Goal: Task Accomplishment & Management: Manage account settings

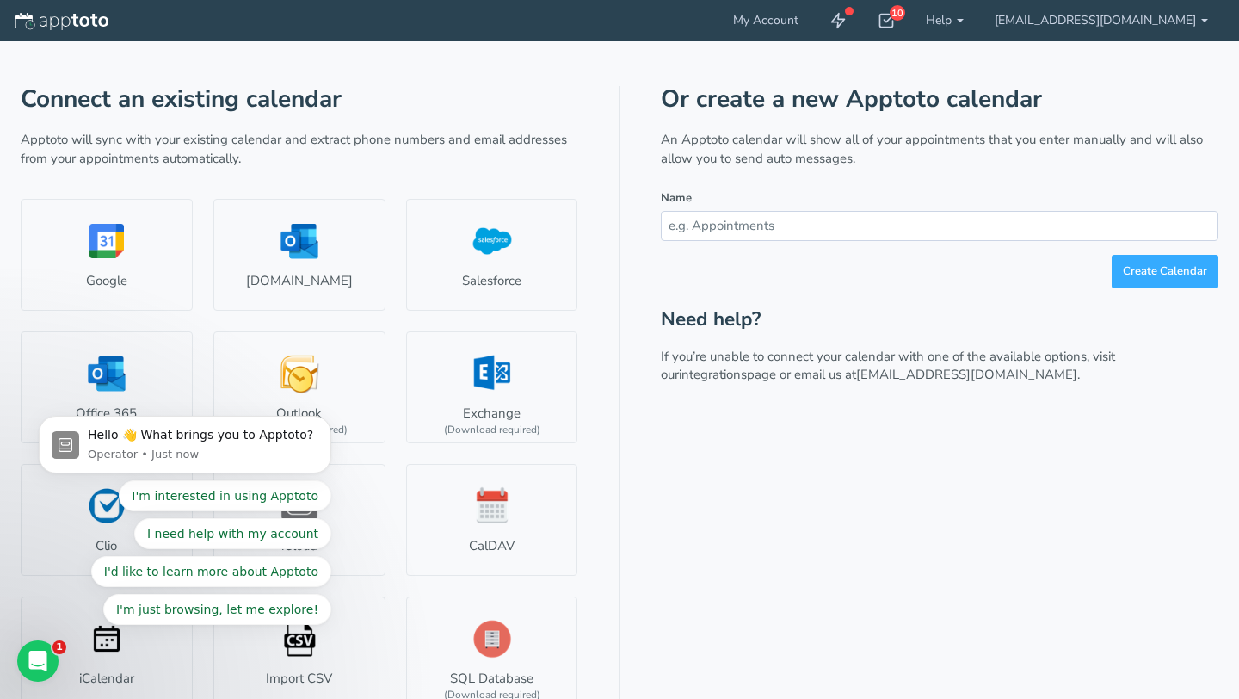
scroll to position [77, 0]
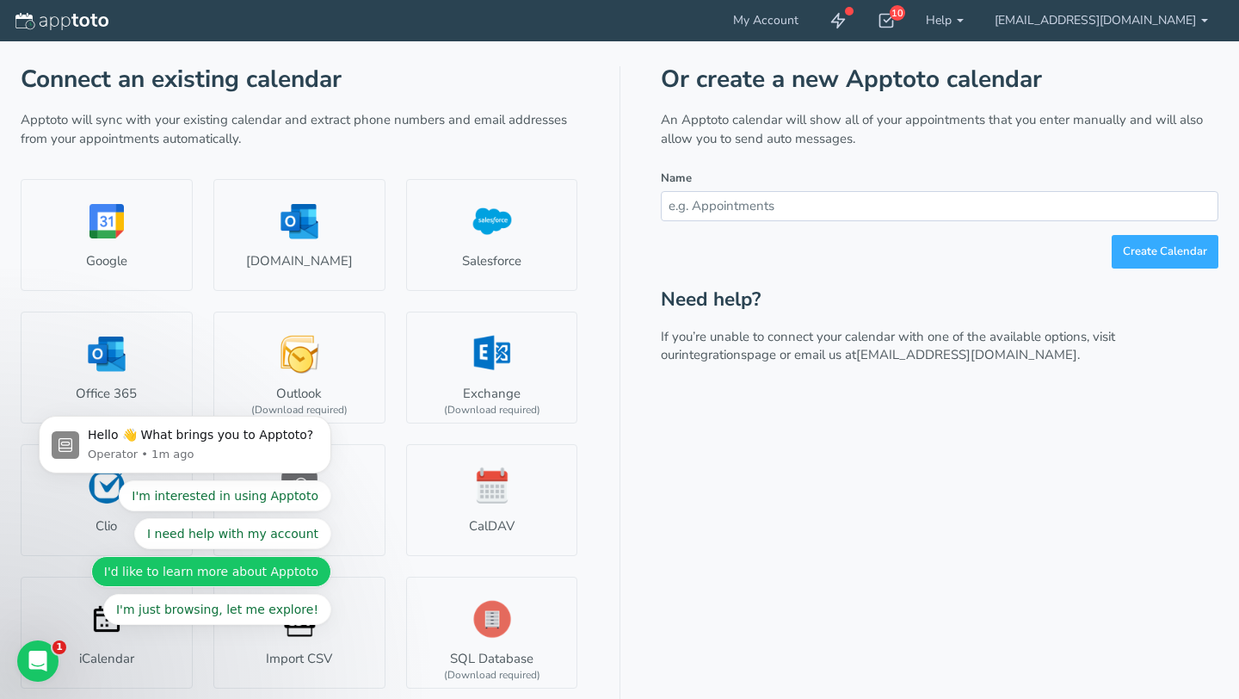
click at [286, 576] on button "I'd like to learn more about Apptoto" at bounding box center [211, 571] width 240 height 31
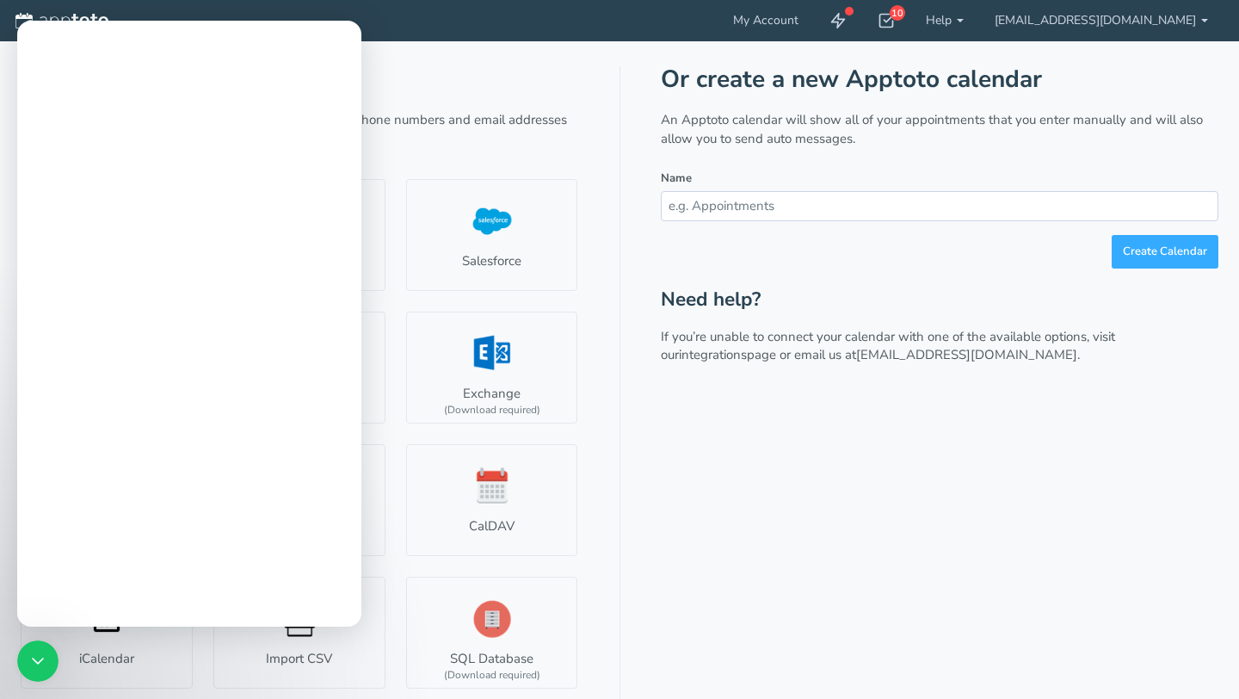
scroll to position [0, 0]
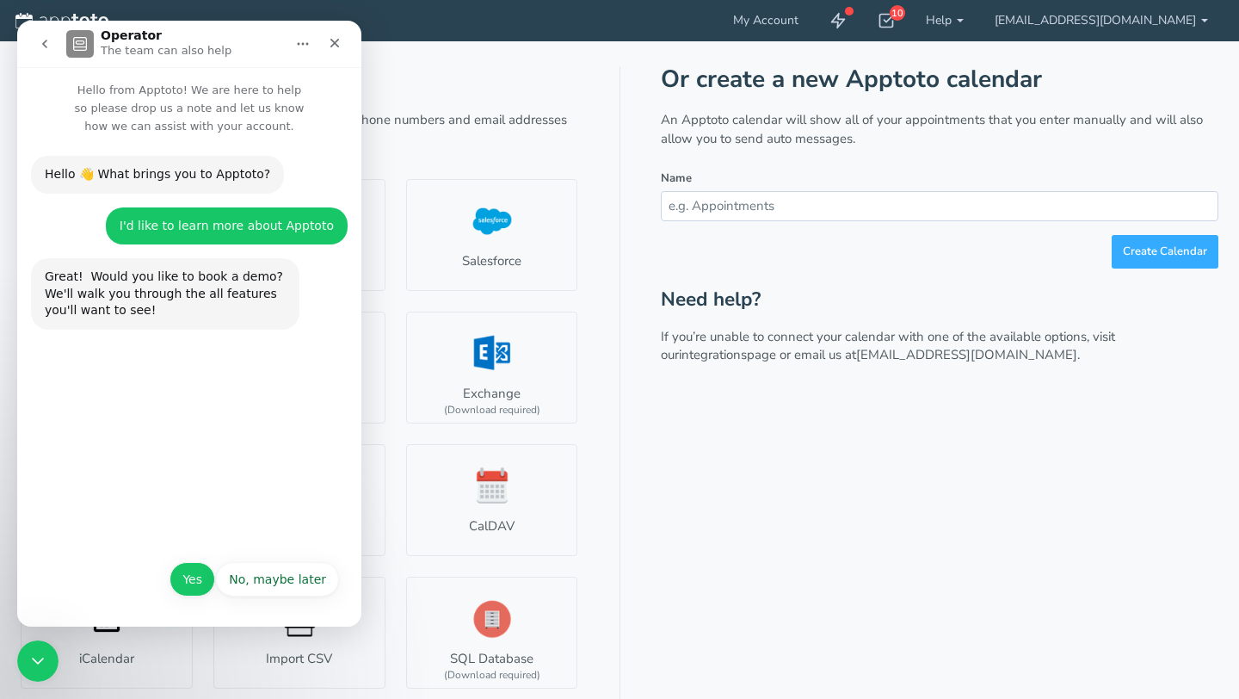
click at [193, 582] on button "Yes" at bounding box center [193, 579] width 46 height 34
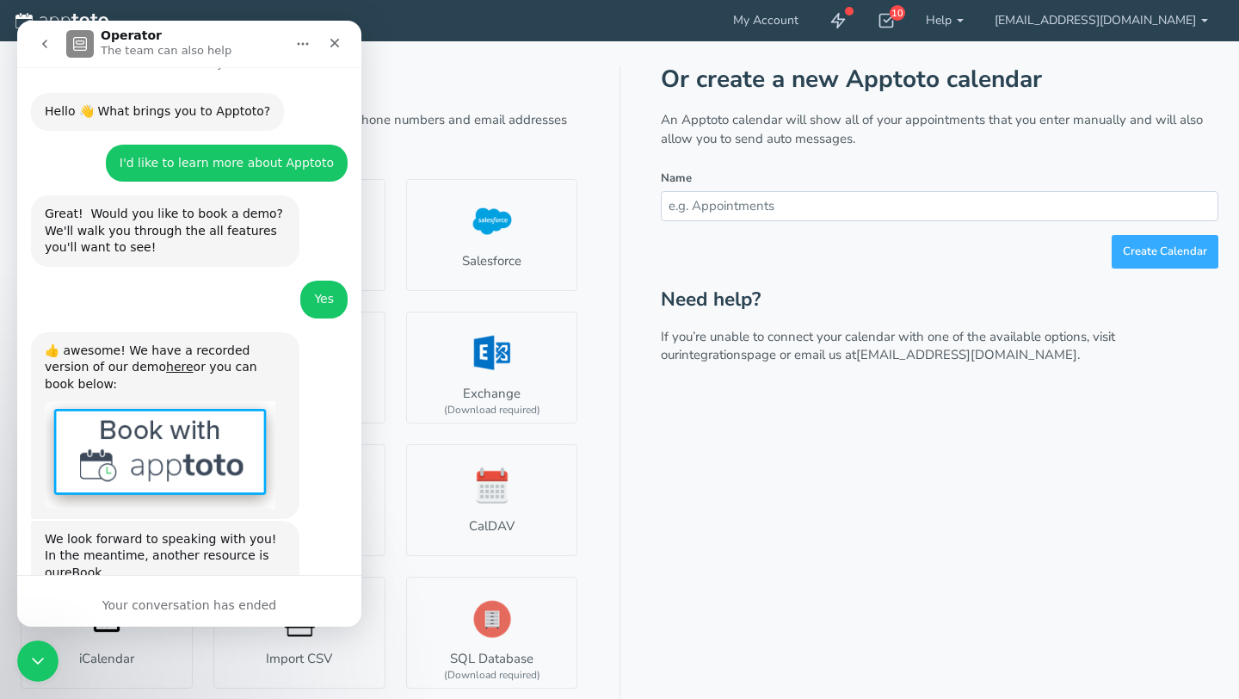
scroll to position [114, 0]
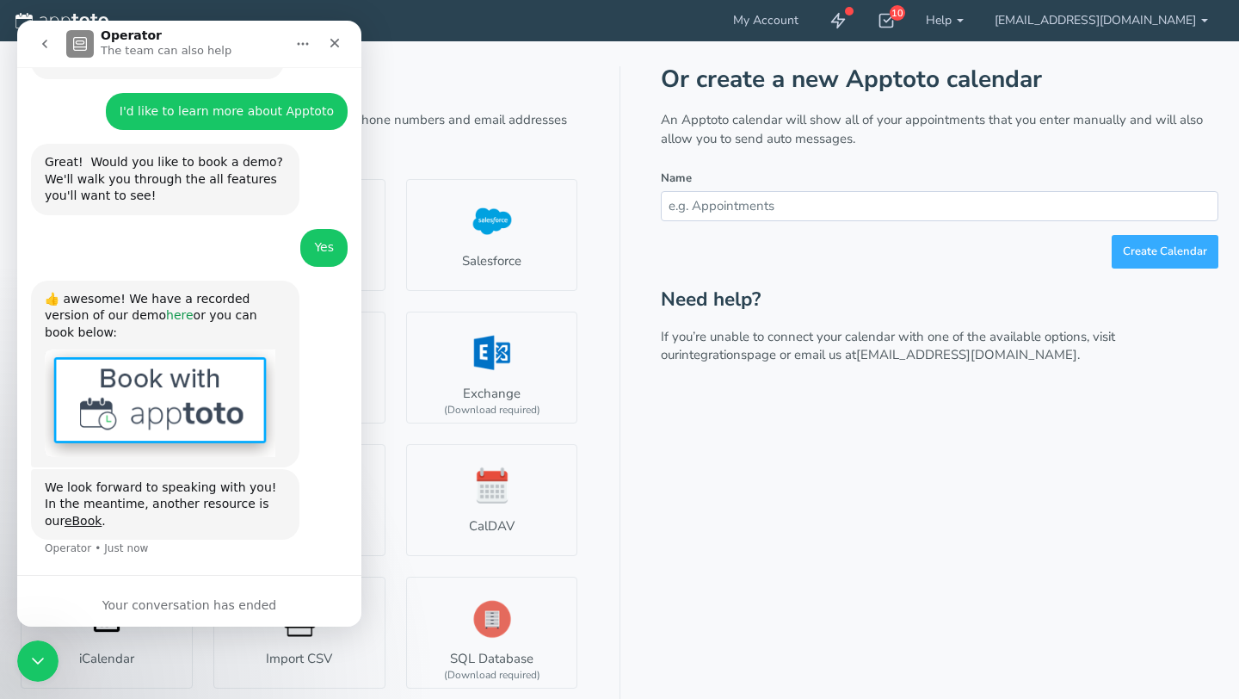
click at [166, 315] on link "here" at bounding box center [180, 315] width 28 height 14
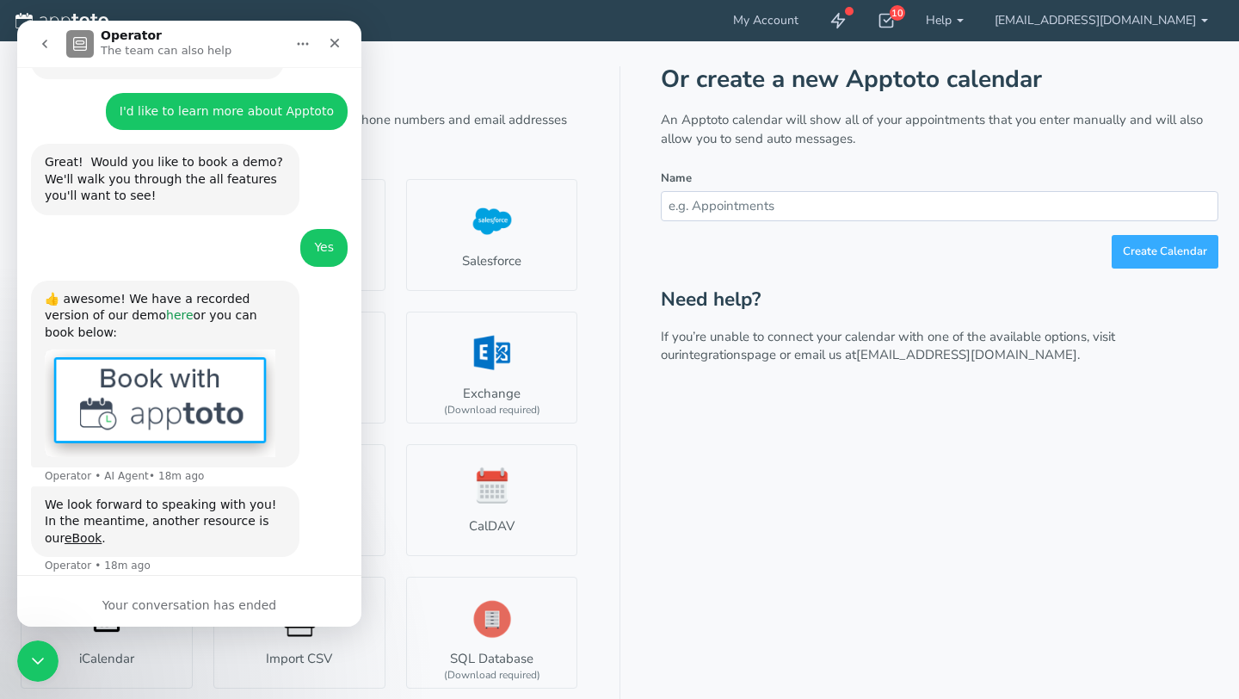
scroll to position [132, 0]
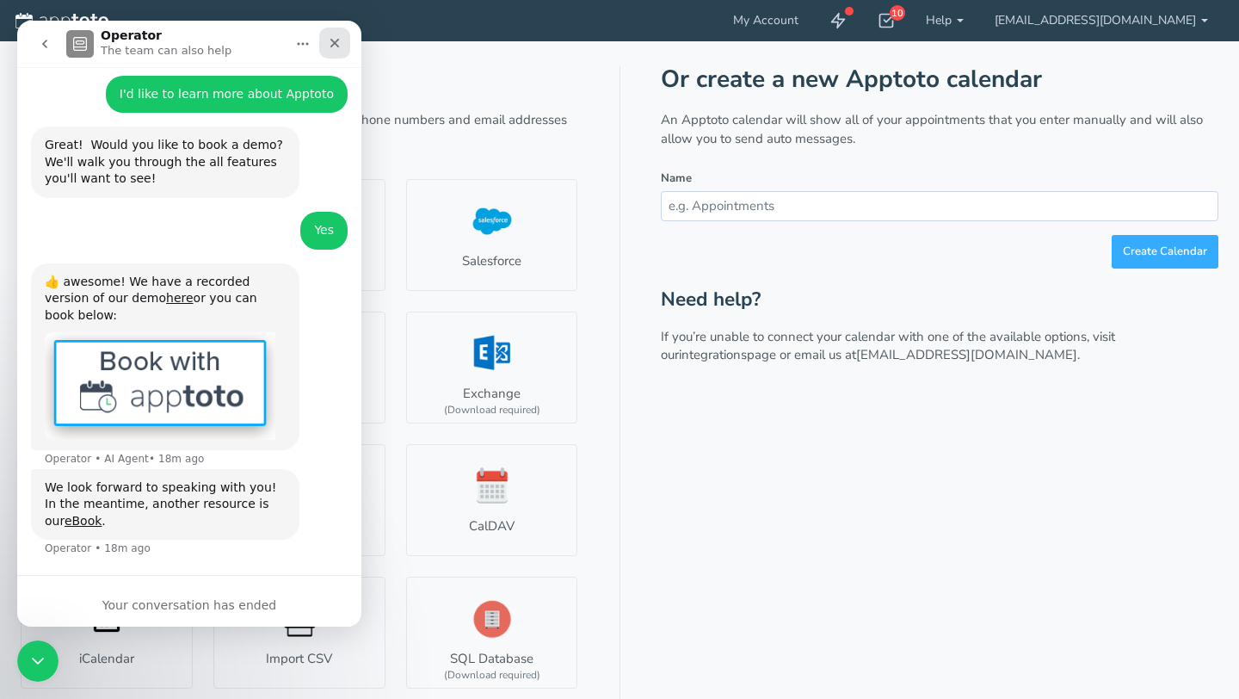
click at [333, 41] on icon "Close" at bounding box center [335, 43] width 9 height 9
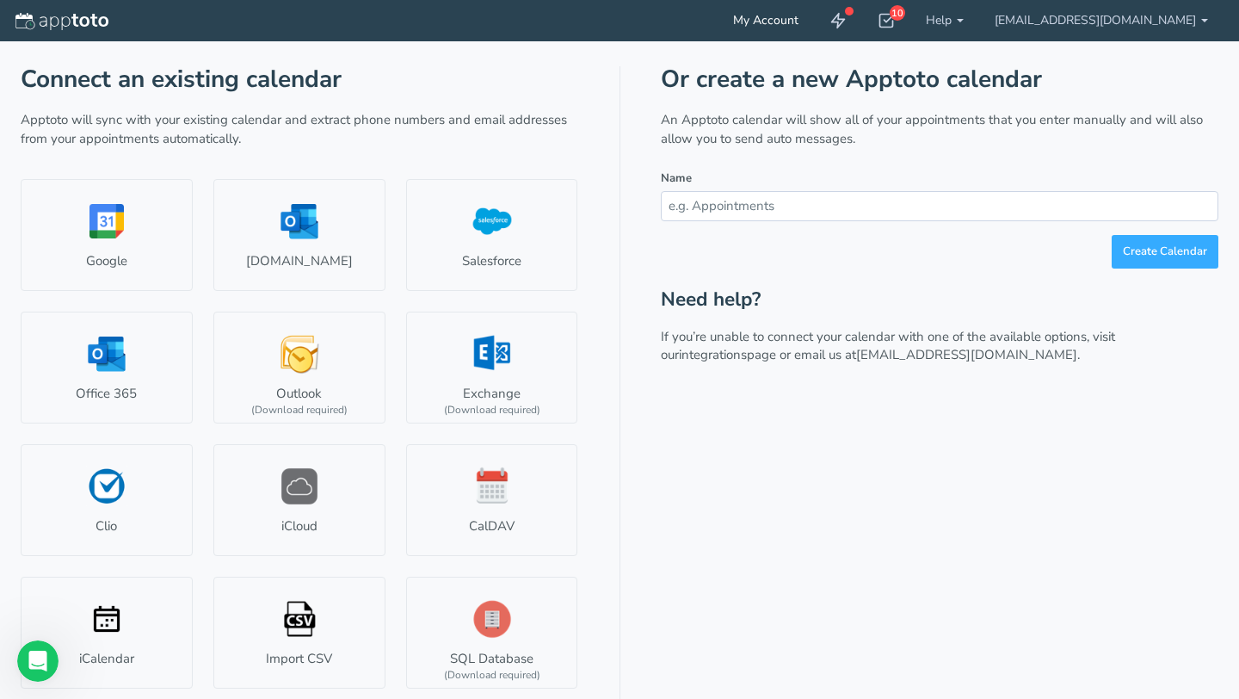
scroll to position [114, 0]
click at [782, 211] on input "text" at bounding box center [940, 206] width 558 height 30
type input "Appointments"
click at [1112, 235] on button "Create Calendar" at bounding box center [1165, 252] width 107 height 34
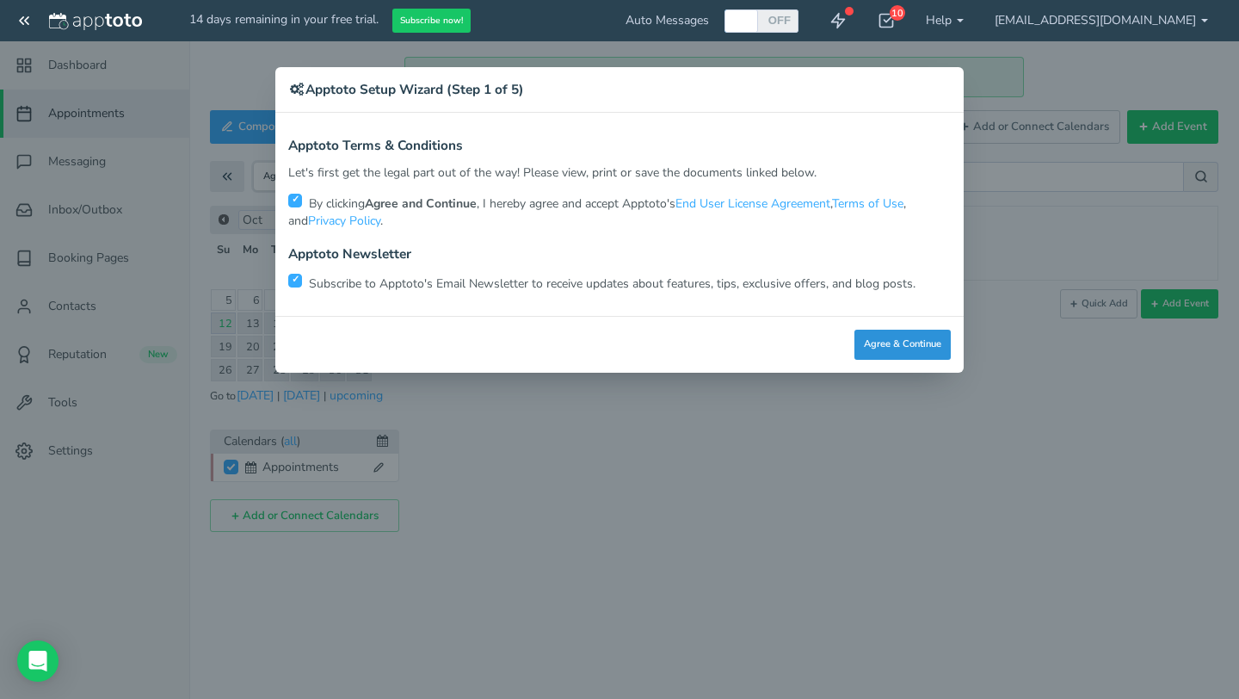
click at [913, 356] on button "Agree & Continue" at bounding box center [903, 345] width 96 height 30
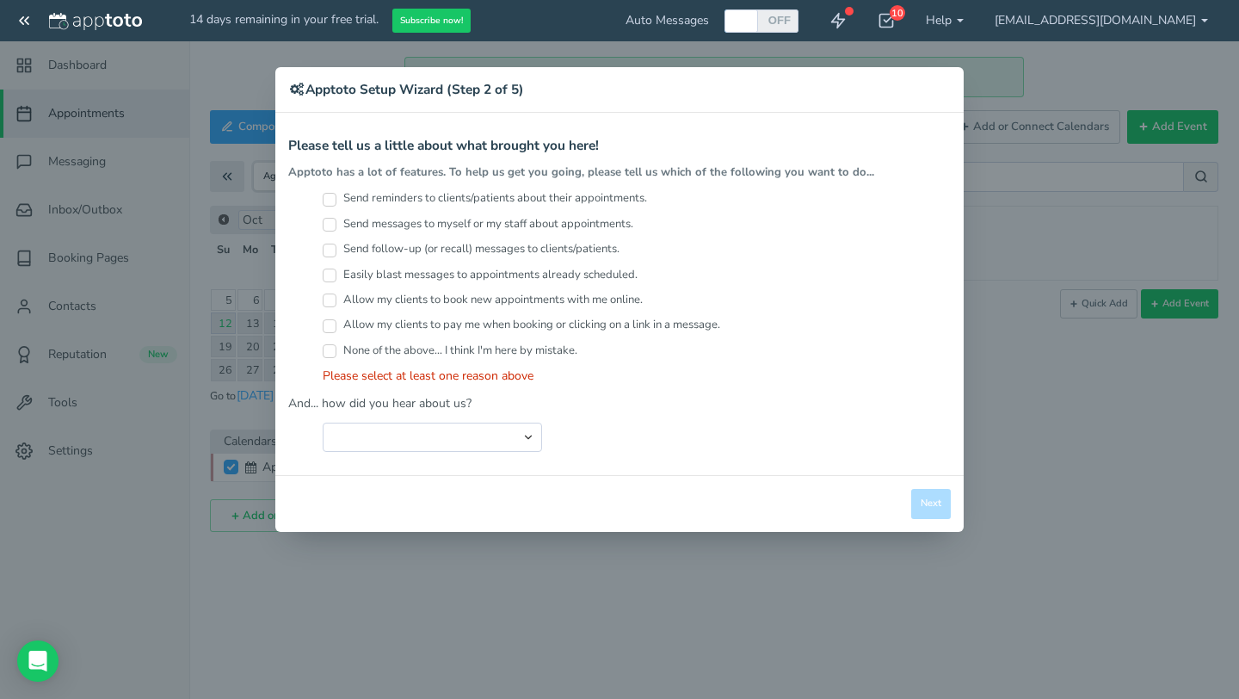
click at [331, 199] on input "Send reminders to clients/patients about their appointments." at bounding box center [330, 200] width 14 height 14
checkbox input "true"
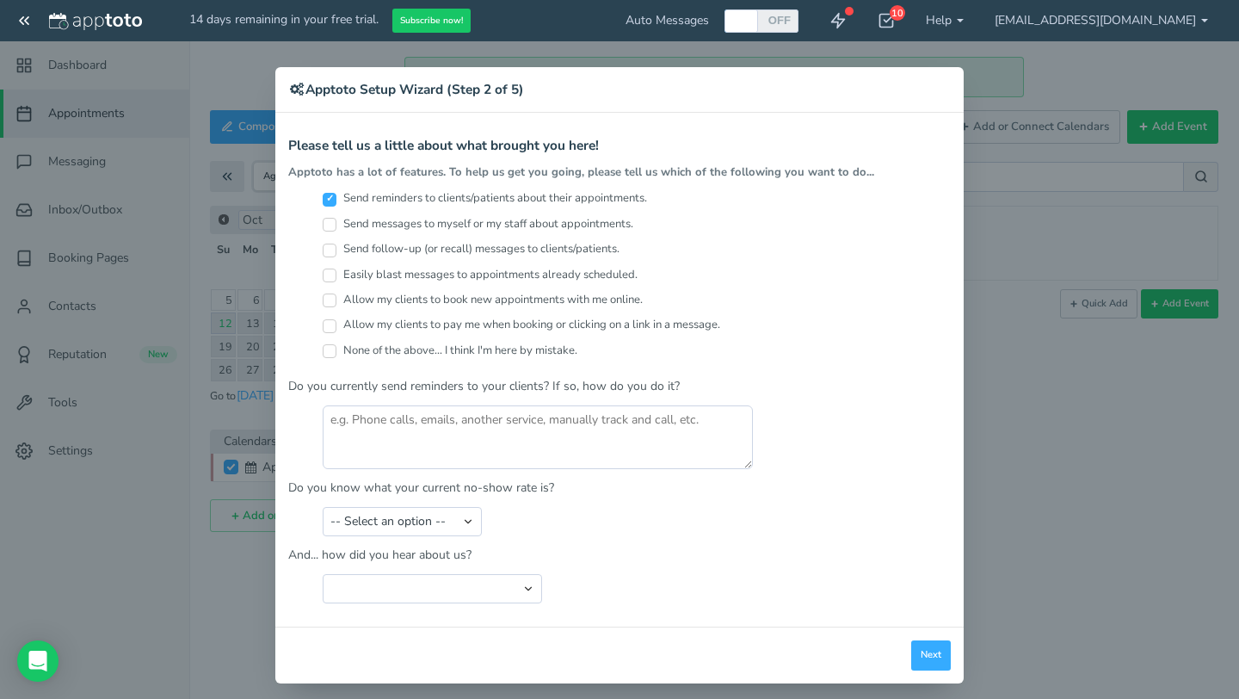
click at [330, 224] on input "Send messages to myself or my staff about appointments." at bounding box center [330, 225] width 14 height 14
checkbox input "true"
click at [329, 248] on input "Send follow-up (or recall) messages to clients/patients." at bounding box center [330, 251] width 14 height 14
checkbox input "true"
click at [328, 274] on input "Easily blast messages to appointments already scheduled." at bounding box center [330, 276] width 14 height 14
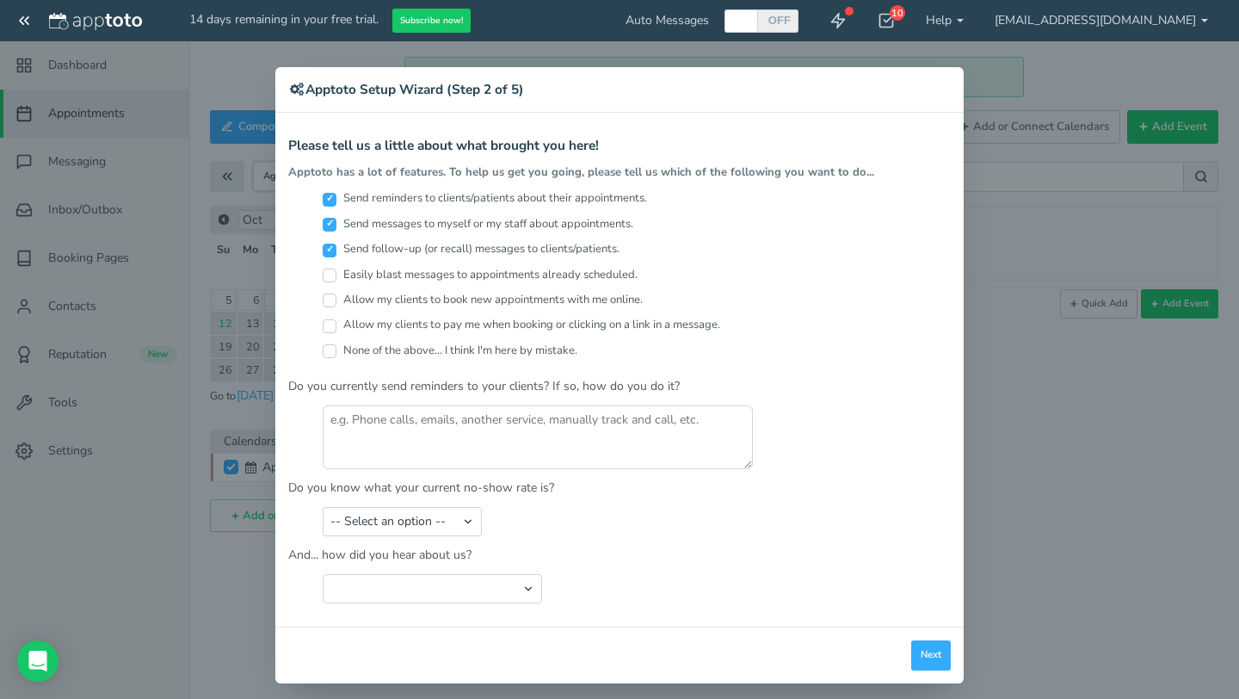
checkbox input "true"
click at [333, 297] on input "Allow my clients to book new appointments with me online." at bounding box center [330, 301] width 14 height 14
checkbox input "true"
click at [491, 434] on textarea at bounding box center [538, 437] width 430 height 64
type textarea "I do not"
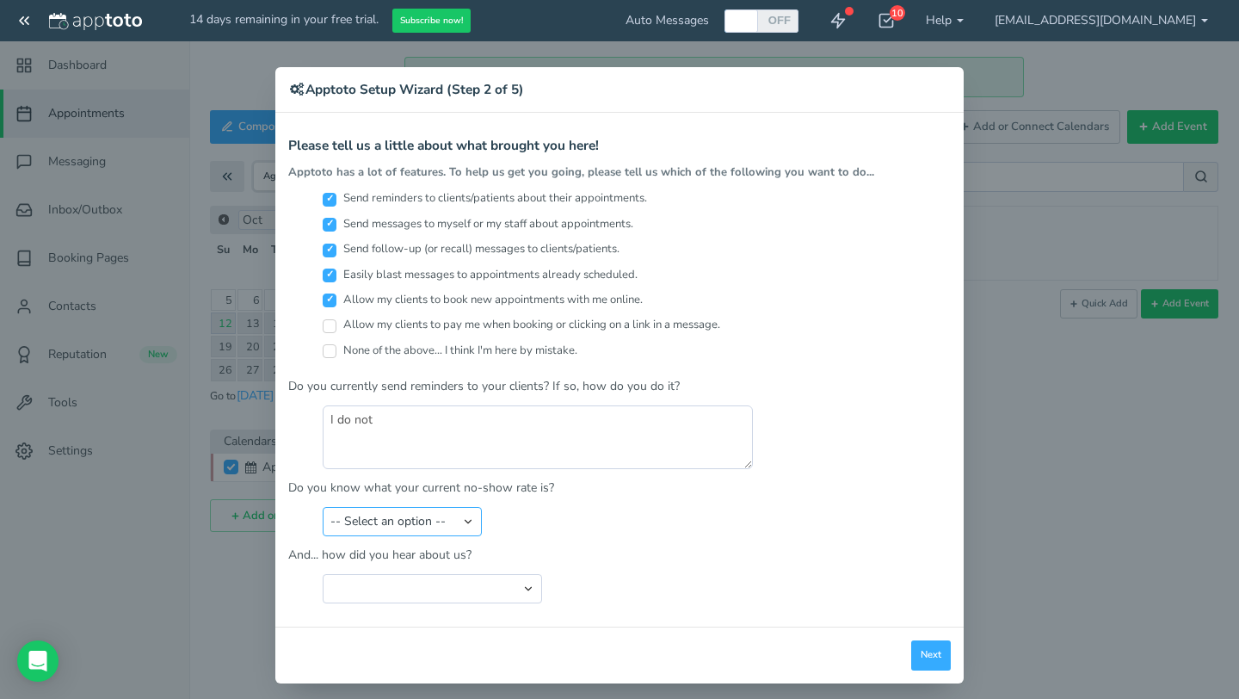
click at [444, 520] on select "-- Select an option -- Less than 5% 5-10% 10-20% 20-30% More than 30% Not sure" at bounding box center [402, 521] width 159 height 29
select select "string:10-20%"
click at [434, 586] on select "Search Engine (Google, Yahoo, Bing, etc.) Search Engine Advertisement Blog Post…" at bounding box center [432, 588] width 219 height 29
select select "string:Search Engine (Google, Yahoo, Bing, etc.)"
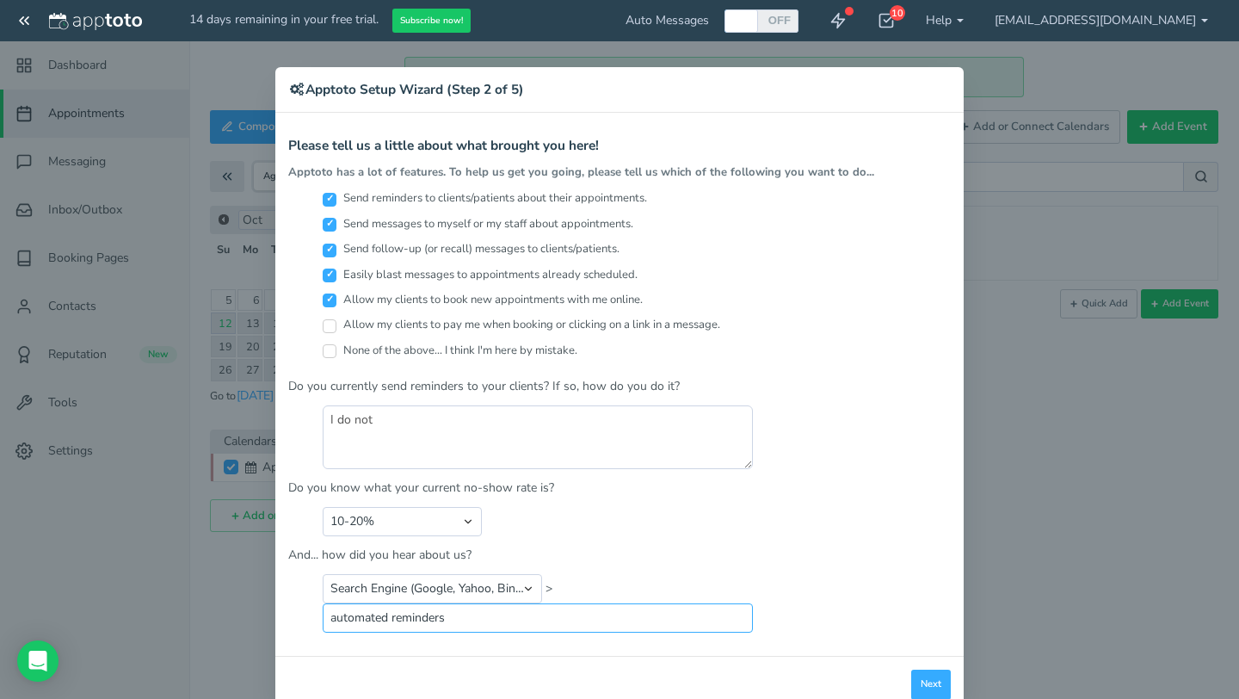
click at [396, 618] on input "automated reminders" at bounding box center [538, 617] width 430 height 29
type input "automated text reminders"
click at [933, 688] on button "Next" at bounding box center [932, 685] width 40 height 30
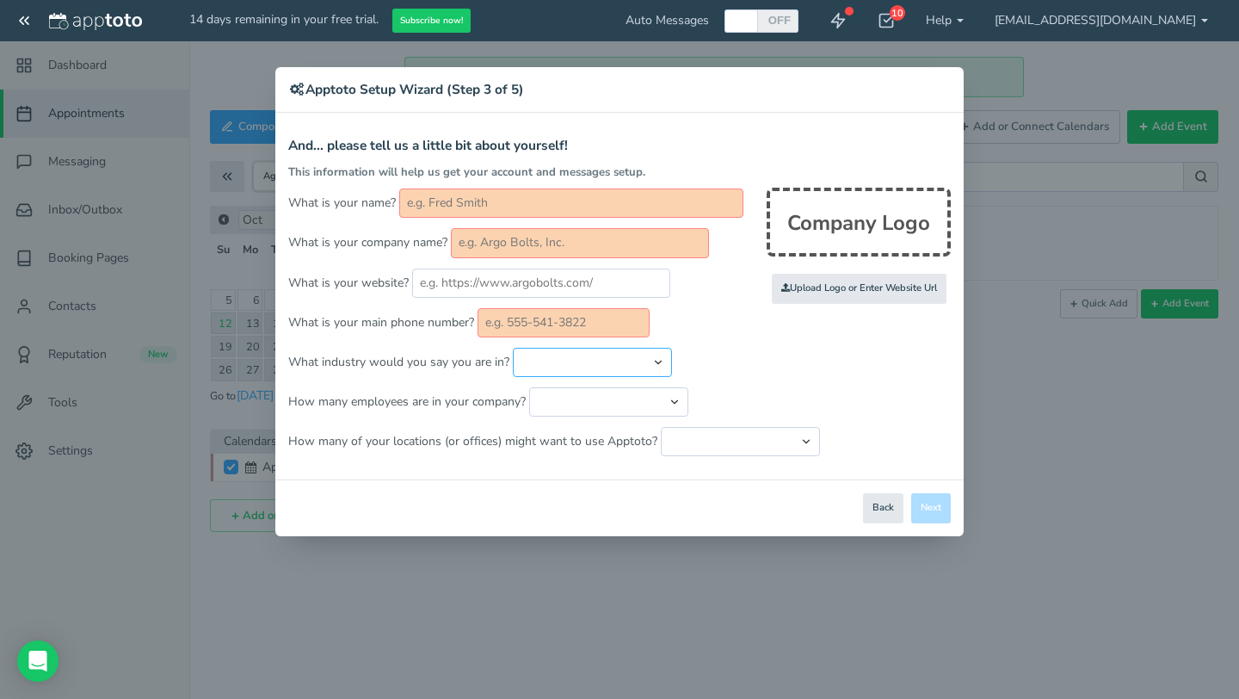
click at [577, 361] on select "Automotive Cleaning Services Consulting Education - Classroom Education - Admis…" at bounding box center [592, 362] width 159 height 29
select select "string:Home Repair & Remodeling Services"
click at [615, 402] on select "Just me 1 to 5 6 to 10 11 to 25 26 to 50 51 to 100 101 to 500 501 to 1000 More …" at bounding box center [608, 401] width 159 height 29
select select "string:6..10"
click at [706, 449] on select "Just one location 2 3 4 5 6 to 10 11 to 25 26 to 50 More than 50" at bounding box center [740, 441] width 159 height 29
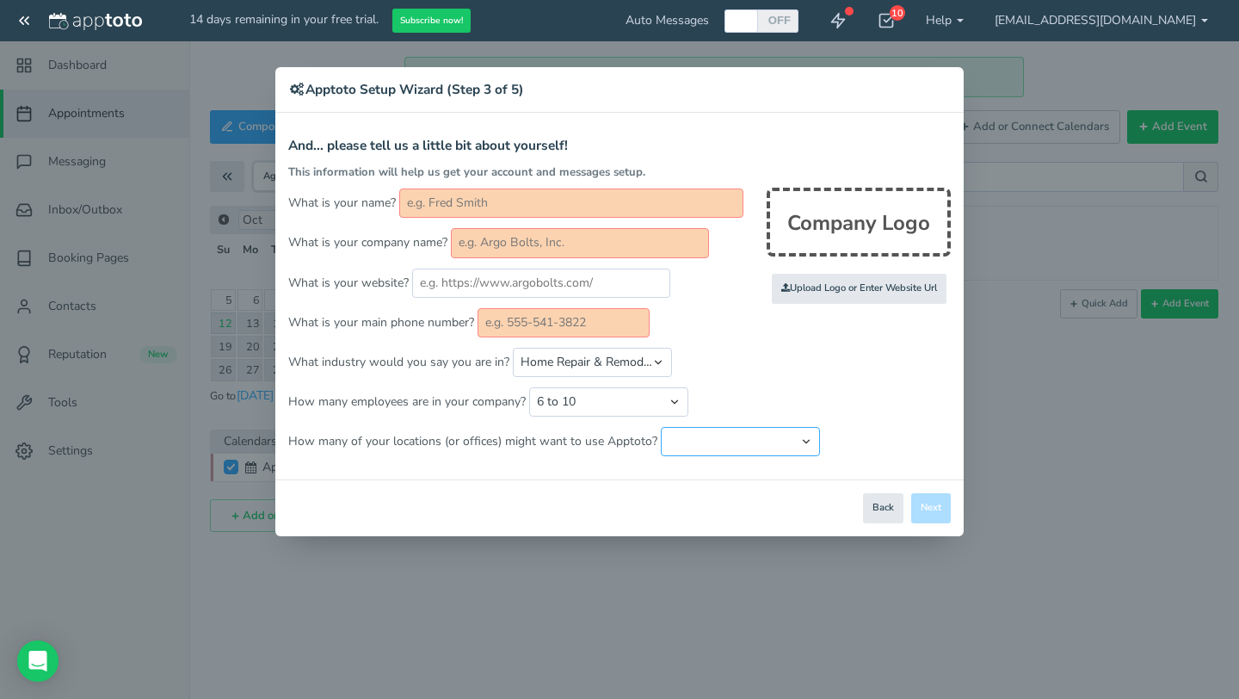
select select "string:1"
click at [589, 319] on input "text" at bounding box center [564, 322] width 172 height 29
type input "7603003141"
click at [538, 291] on input "text" at bounding box center [541, 283] width 258 height 29
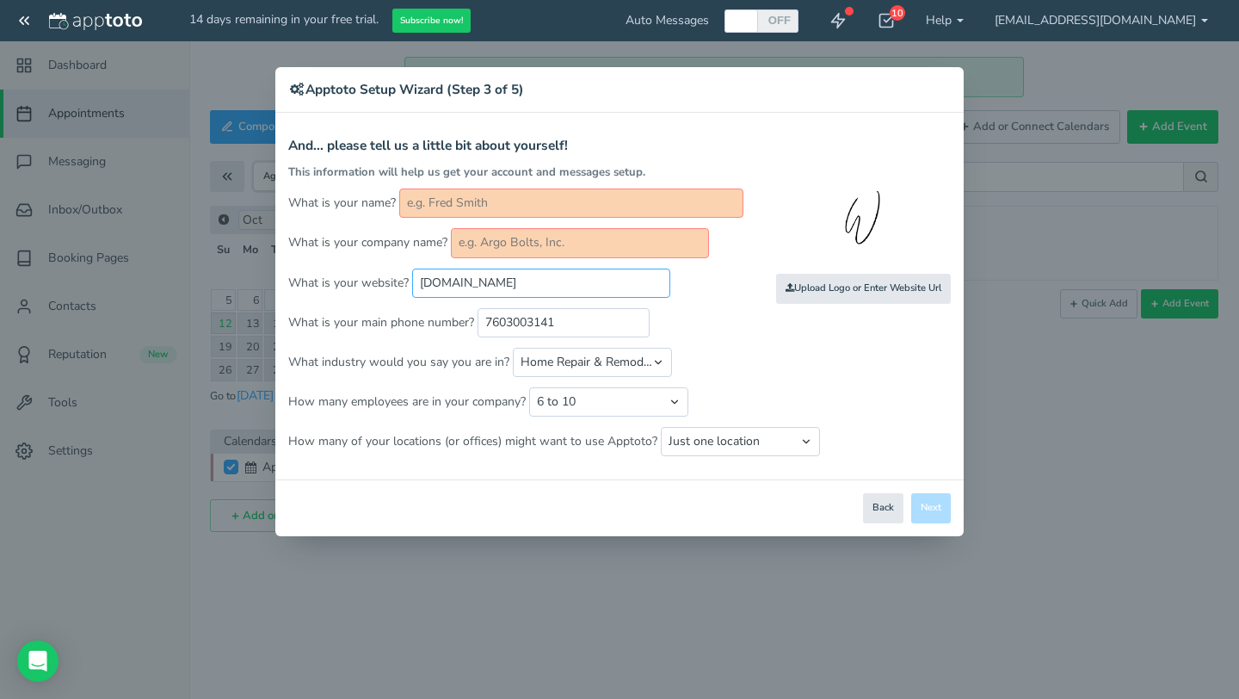
type input "[DOMAIN_NAME]"
click at [548, 250] on input "text" at bounding box center [580, 242] width 258 height 29
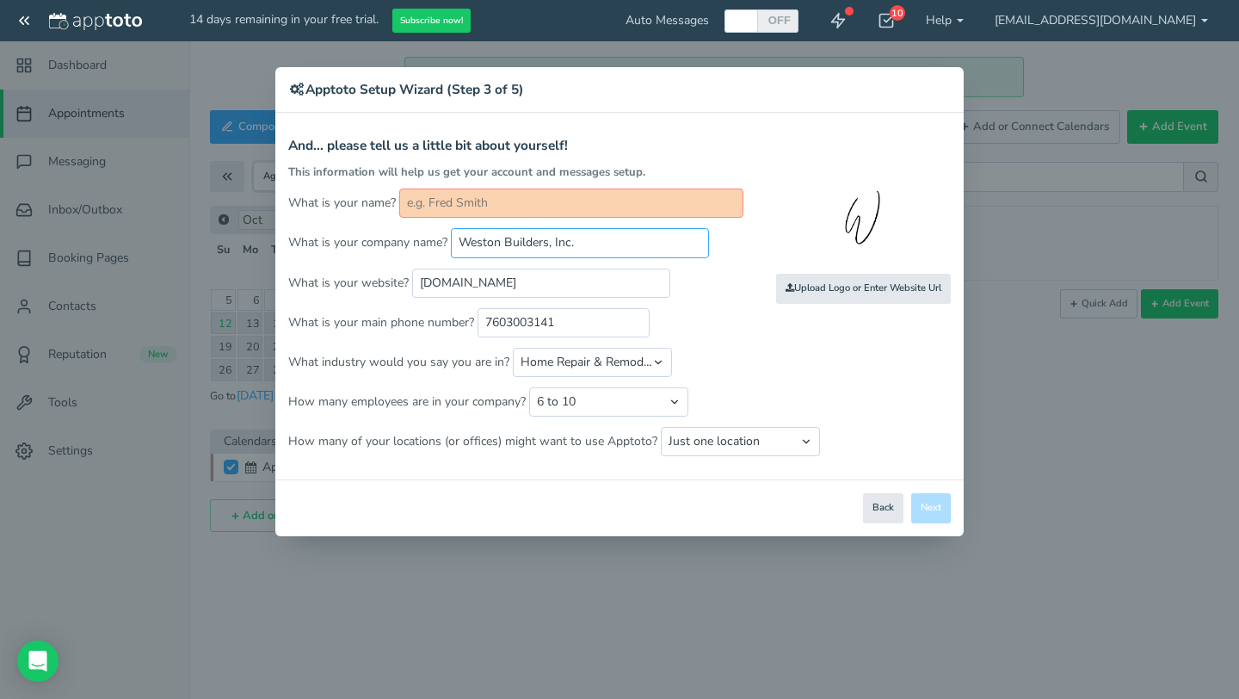
type input "Weston Builders, Inc."
click at [529, 202] on input "text" at bounding box center [571, 203] width 344 height 29
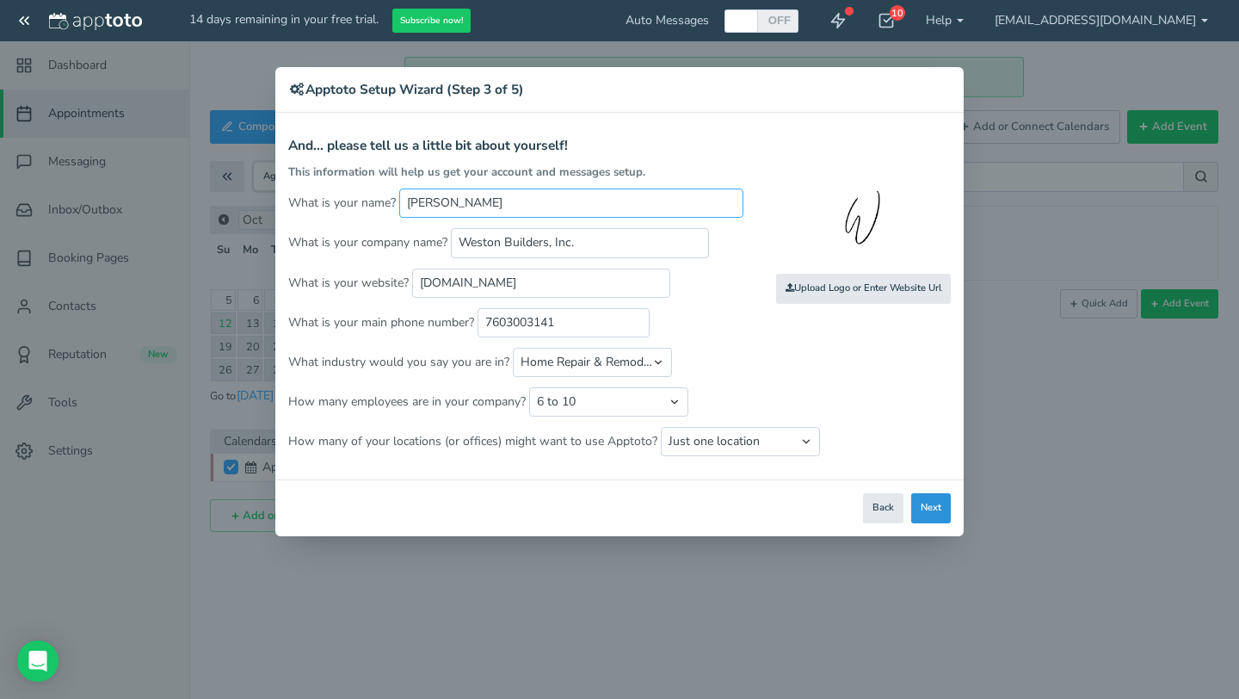
type input "[PERSON_NAME]"
click at [937, 511] on button "Next" at bounding box center [932, 508] width 40 height 30
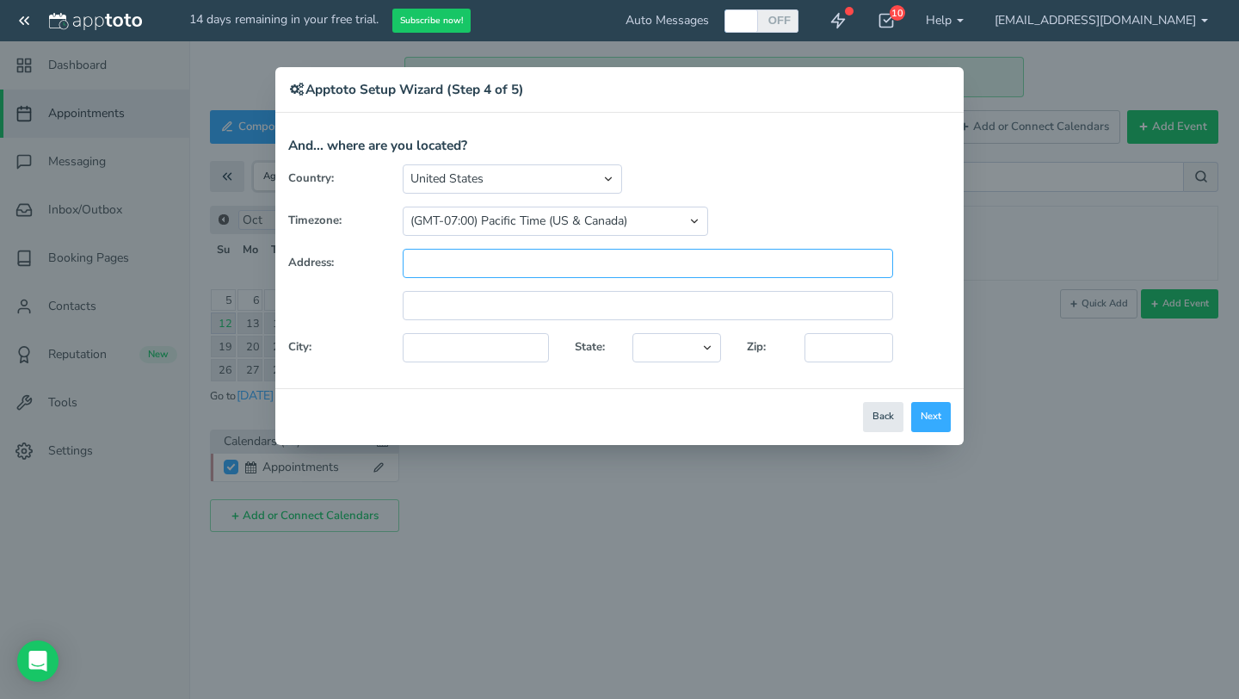
click at [600, 257] on input "text" at bounding box center [648, 263] width 491 height 29
type input "[STREET_ADDRESS][PERSON_NAME]"
type input "Escondido"
click at [674, 358] on select "[US_STATE] [US_STATE] [US_STATE] [US_STATE] [US_STATE] [US_STATE] [US_STATE] [U…" at bounding box center [677, 347] width 89 height 29
select select "string:CA"
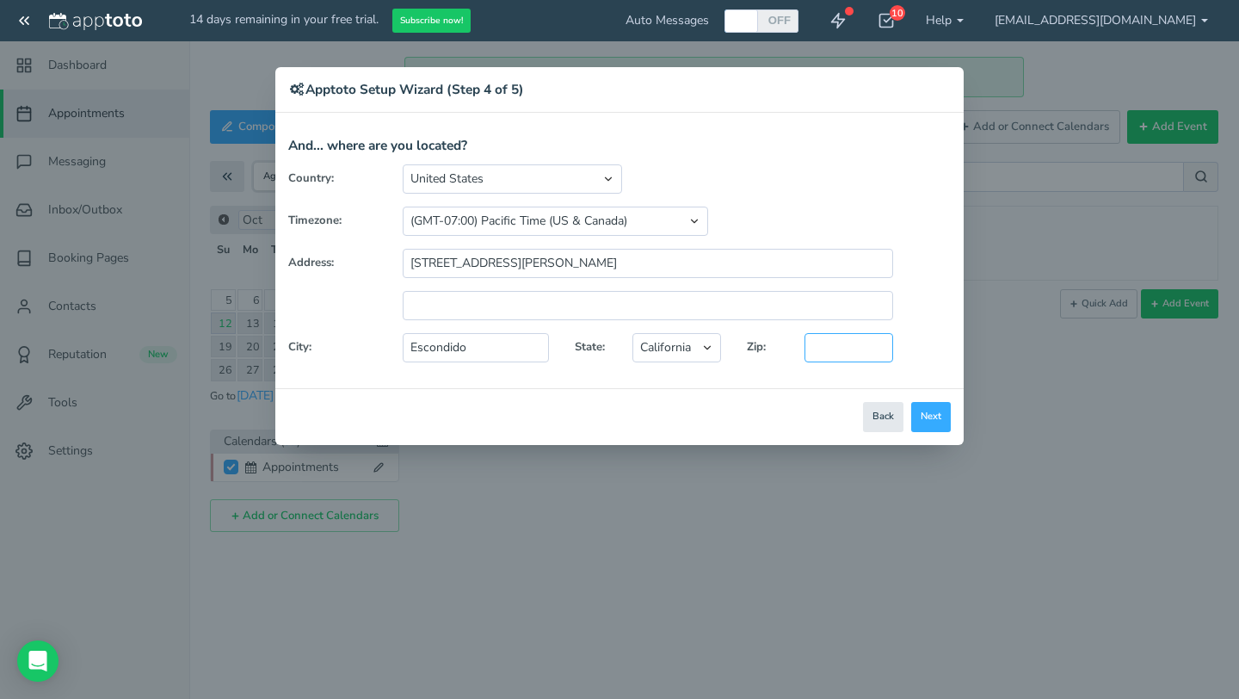
click at [826, 346] on input "text" at bounding box center [849, 347] width 89 height 29
type input "92029"
click at [938, 426] on button "Next" at bounding box center [932, 417] width 40 height 30
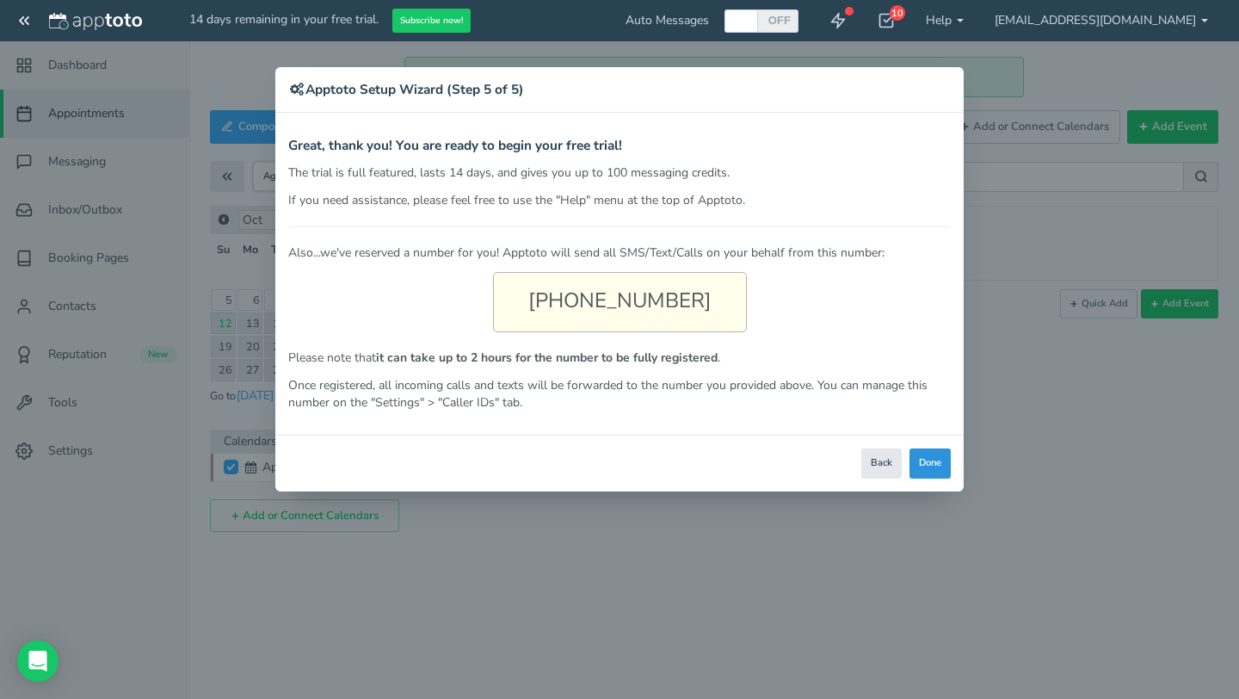
click at [918, 464] on button "Done" at bounding box center [930, 463] width 41 height 30
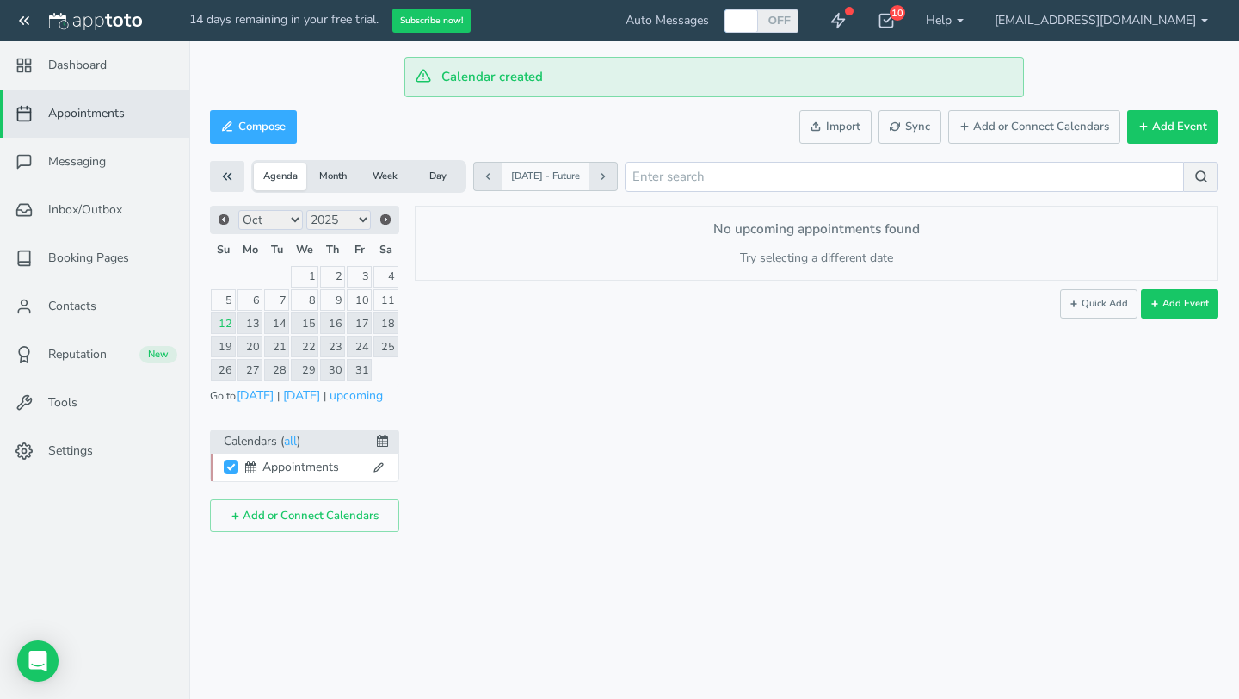
click at [114, 113] on span "Appointments" at bounding box center [86, 113] width 77 height 17
click at [260, 139] on button "Compose" at bounding box center [253, 127] width 87 height 34
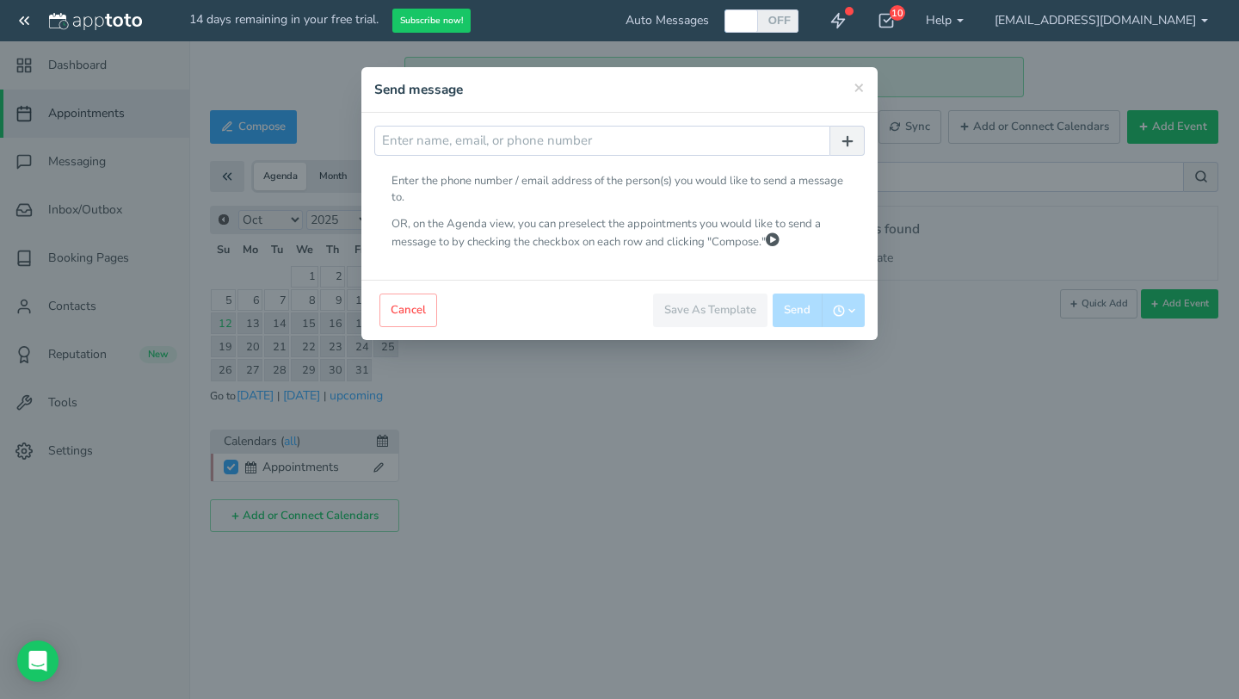
click at [869, 83] on div "× Send message to participants Send message to 0 participants Send message" at bounding box center [620, 90] width 516 height 46
click at [850, 96] on h4 "Send message" at bounding box center [619, 89] width 491 height 19
click at [854, 89] on span "×" at bounding box center [859, 87] width 11 height 24
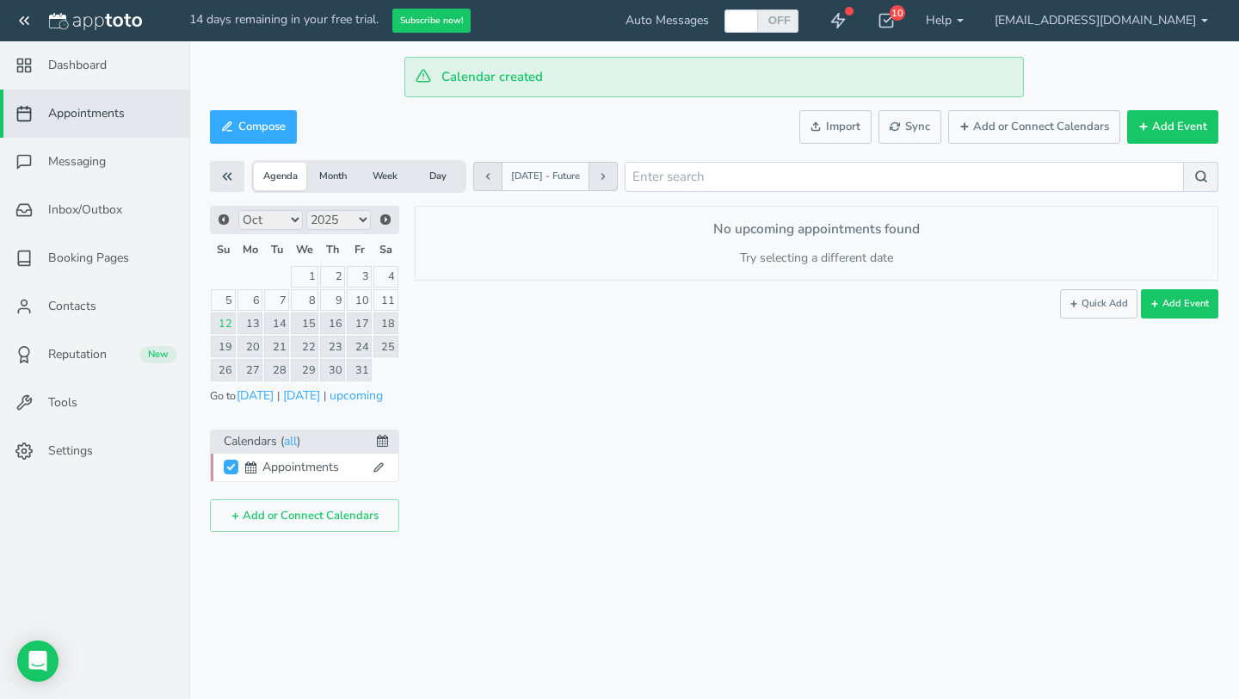
click at [756, 20] on div at bounding box center [741, 20] width 28 height 23
checkbox input "true"
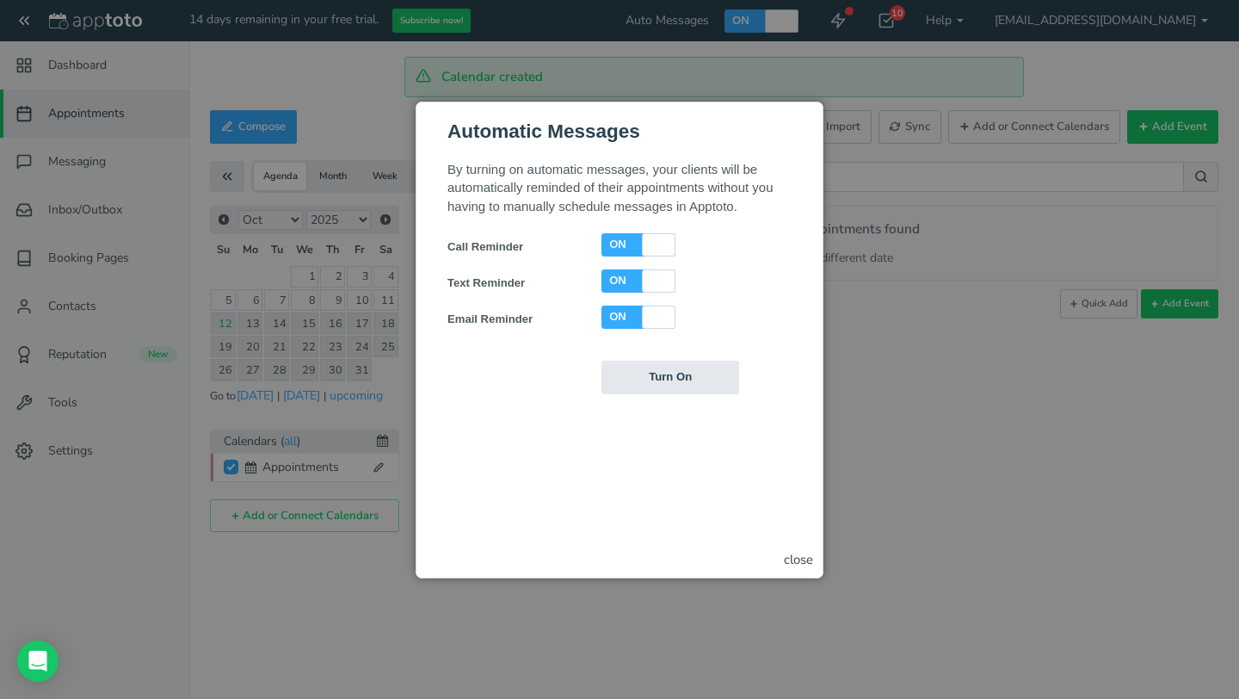
click at [654, 314] on div at bounding box center [659, 317] width 28 height 23
checkbox input "false"
click at [680, 378] on input "Turn On" at bounding box center [671, 378] width 138 height 34
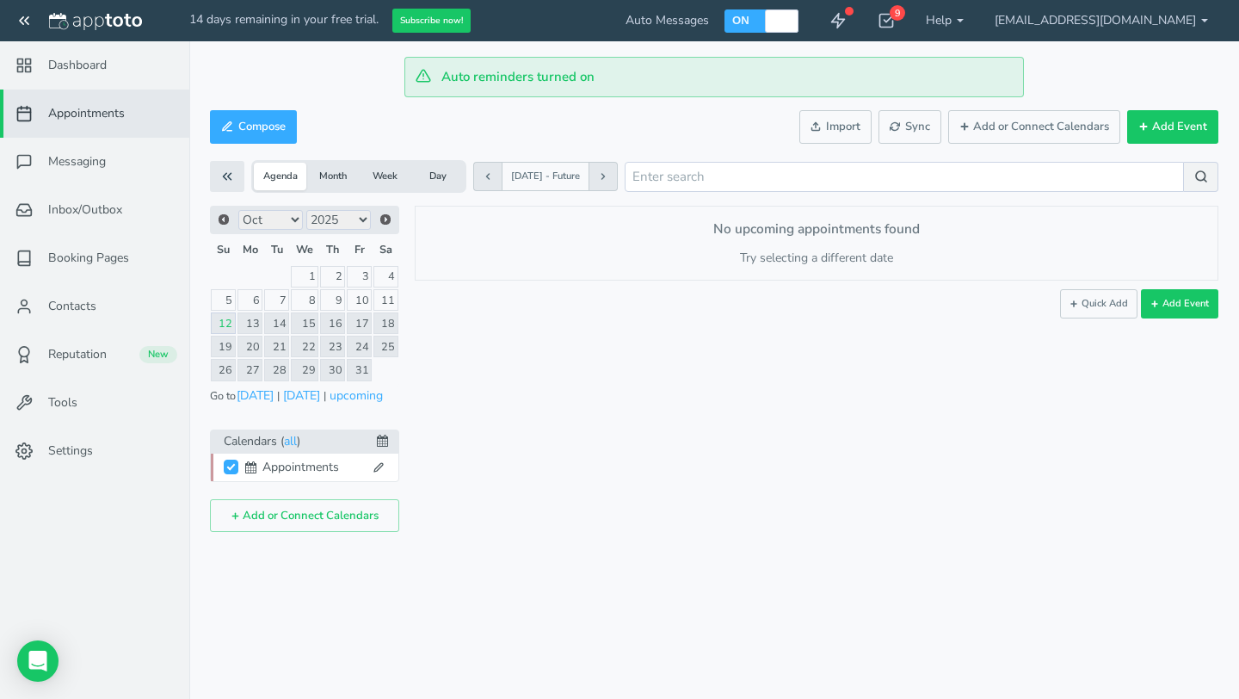
click at [1189, 319] on div "× New event Sunday, October 12th · 9:39am - 9:39am Public reschedule link Type …" at bounding box center [808, 369] width 819 height 326
click at [1191, 300] on button "Add Event" at bounding box center [1179, 303] width 77 height 29
type input "[DATE]"
type input "10:00am"
type input "[DATE]"
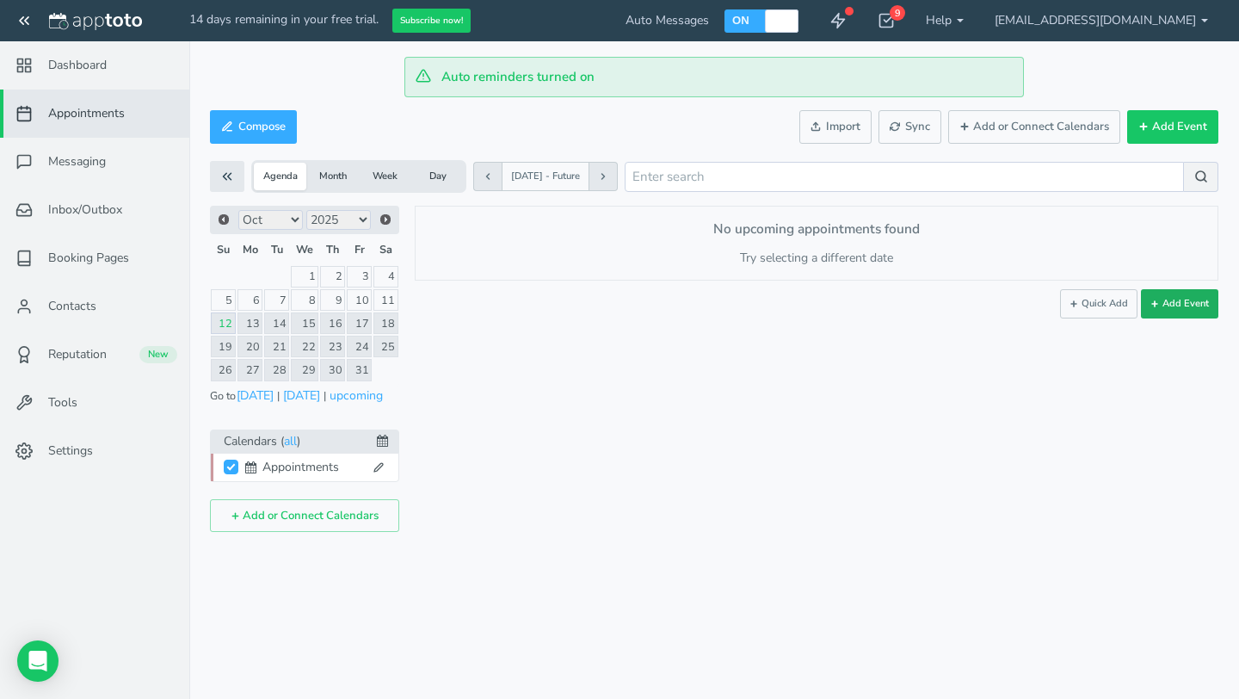
type input "11:00am"
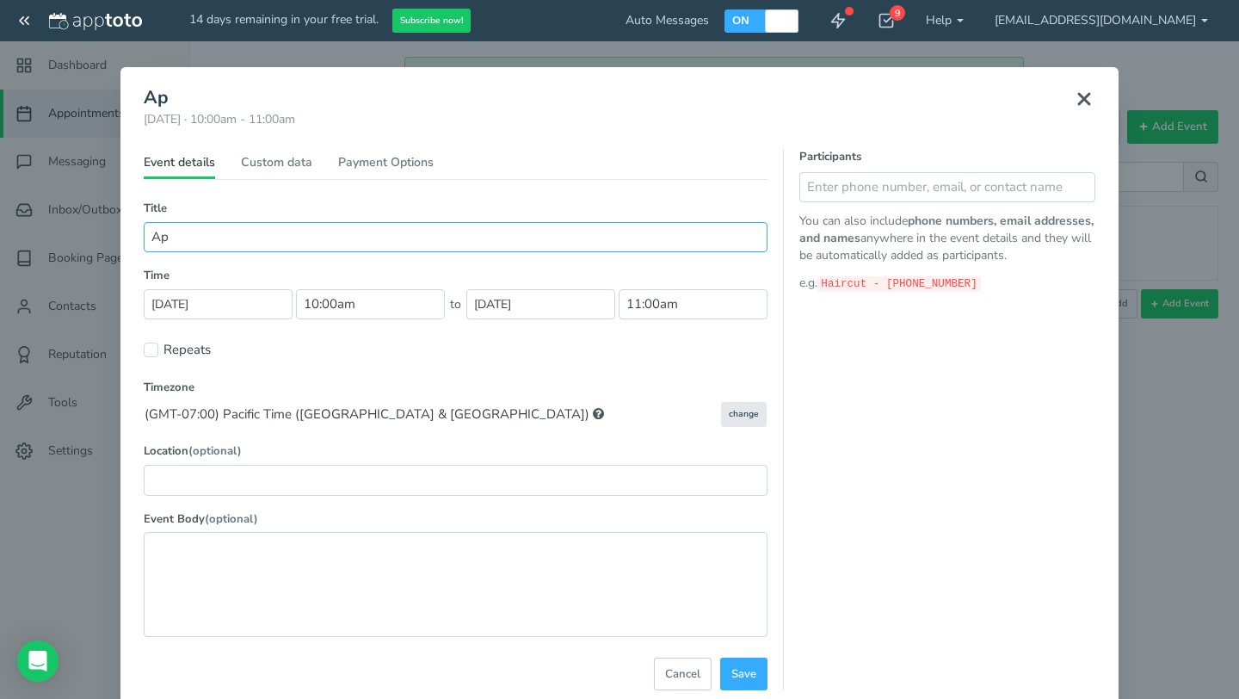
type input "A"
type input "Constrution Consultation"
click at [245, 304] on input "[DATE]" at bounding box center [218, 304] width 149 height 30
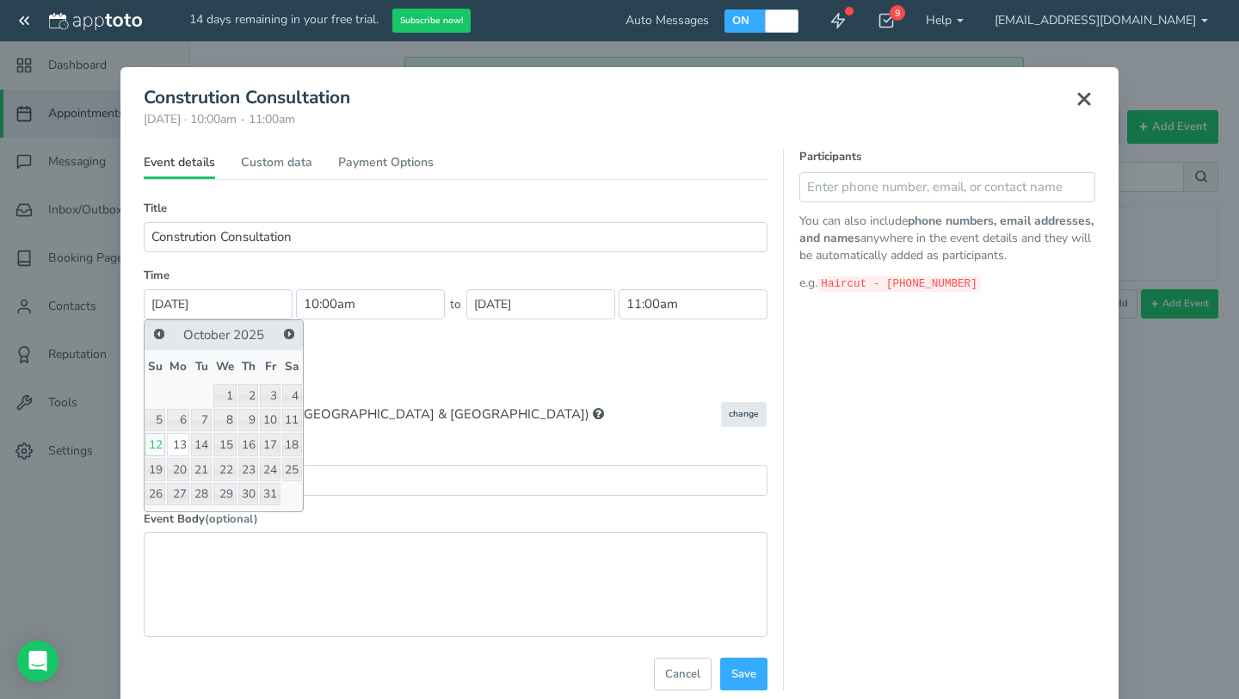
click at [158, 444] on link "12" at bounding box center [155, 444] width 20 height 23
type input "[DATE]"
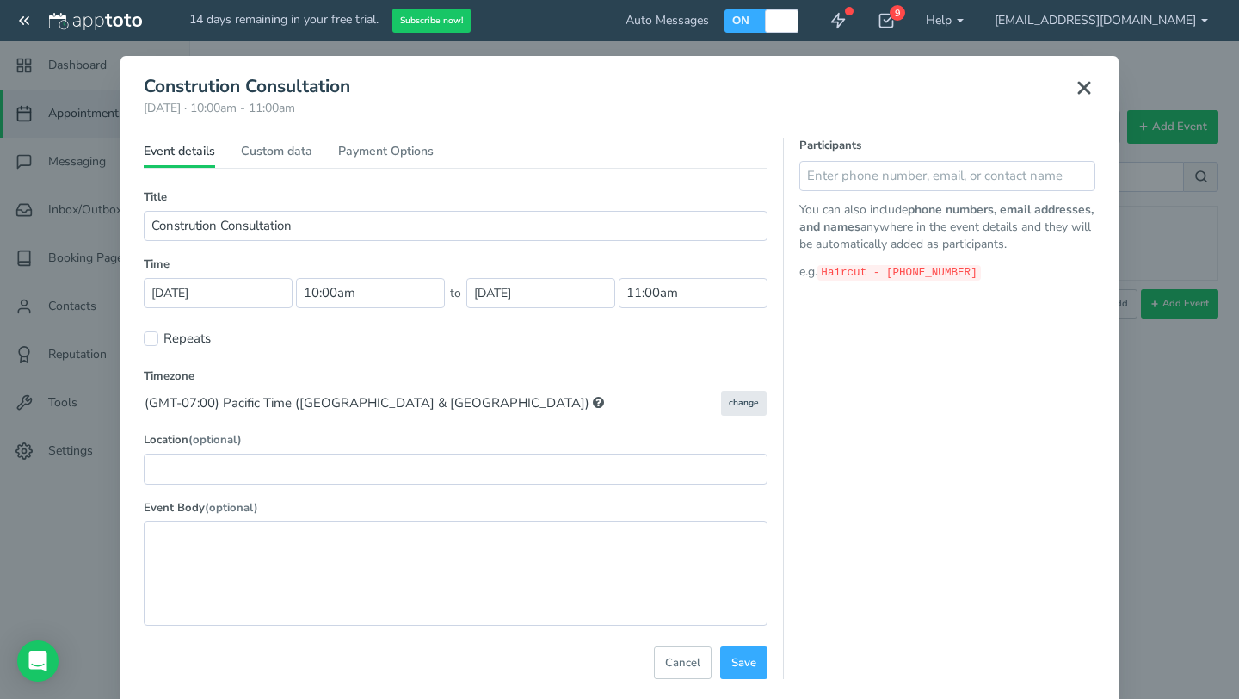
scroll to position [10, 0]
click at [292, 156] on link "Custom data" at bounding box center [276, 156] width 71 height 25
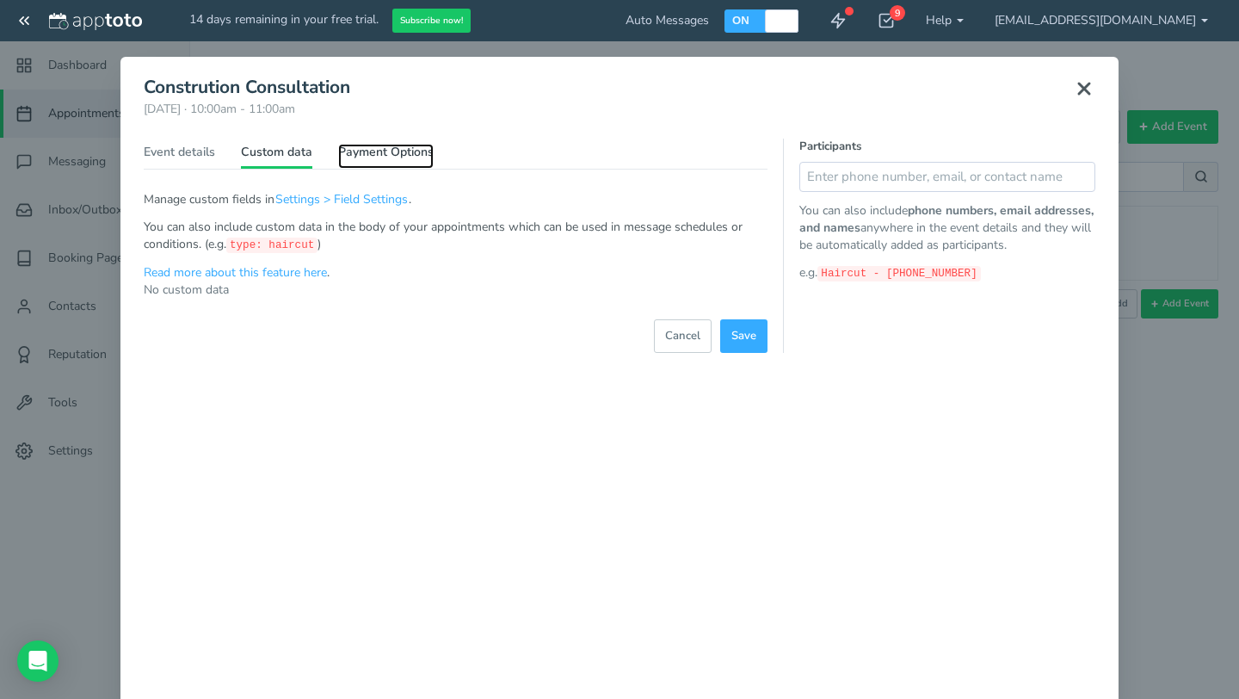
click at [396, 153] on link "Payment Options" at bounding box center [386, 156] width 96 height 25
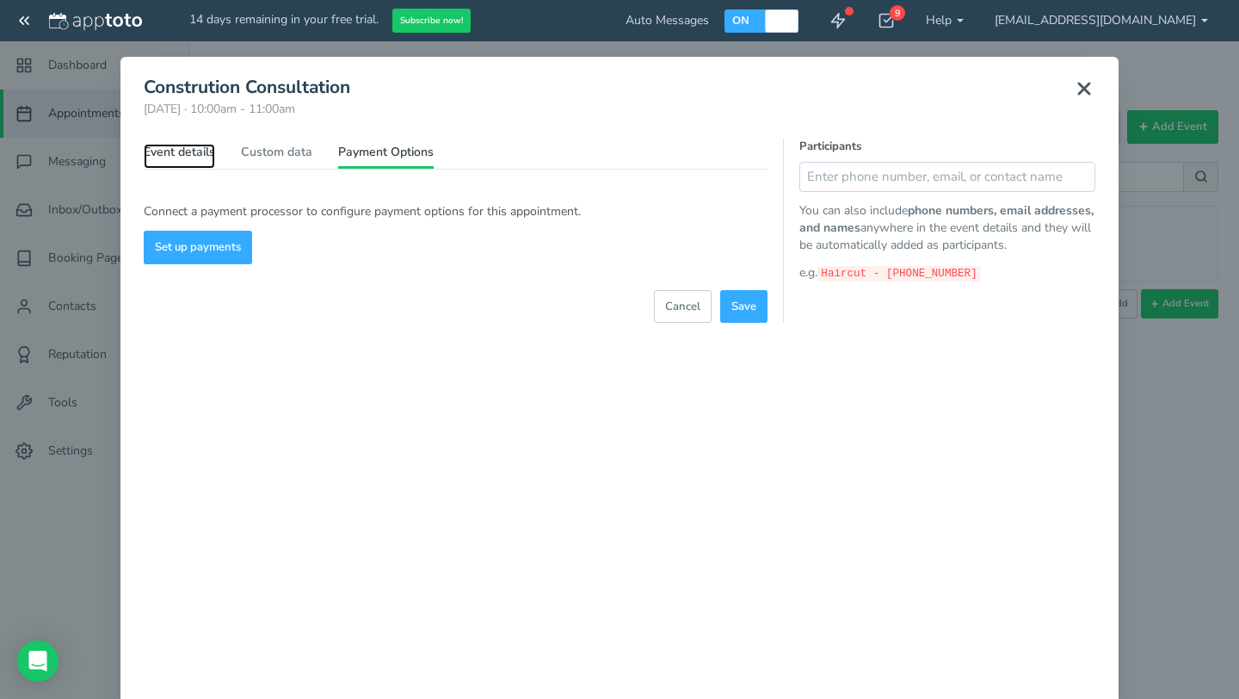
click at [195, 156] on link "Event details" at bounding box center [179, 156] width 71 height 25
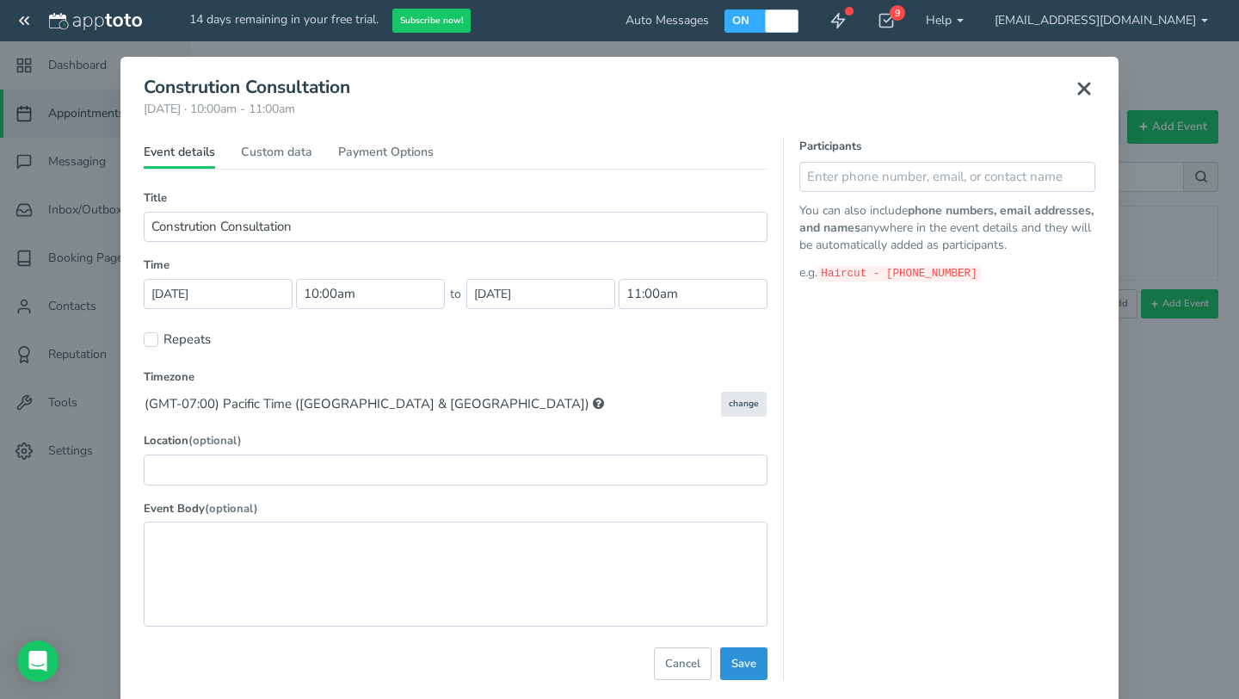
click at [761, 670] on button "Save" at bounding box center [743, 664] width 47 height 34
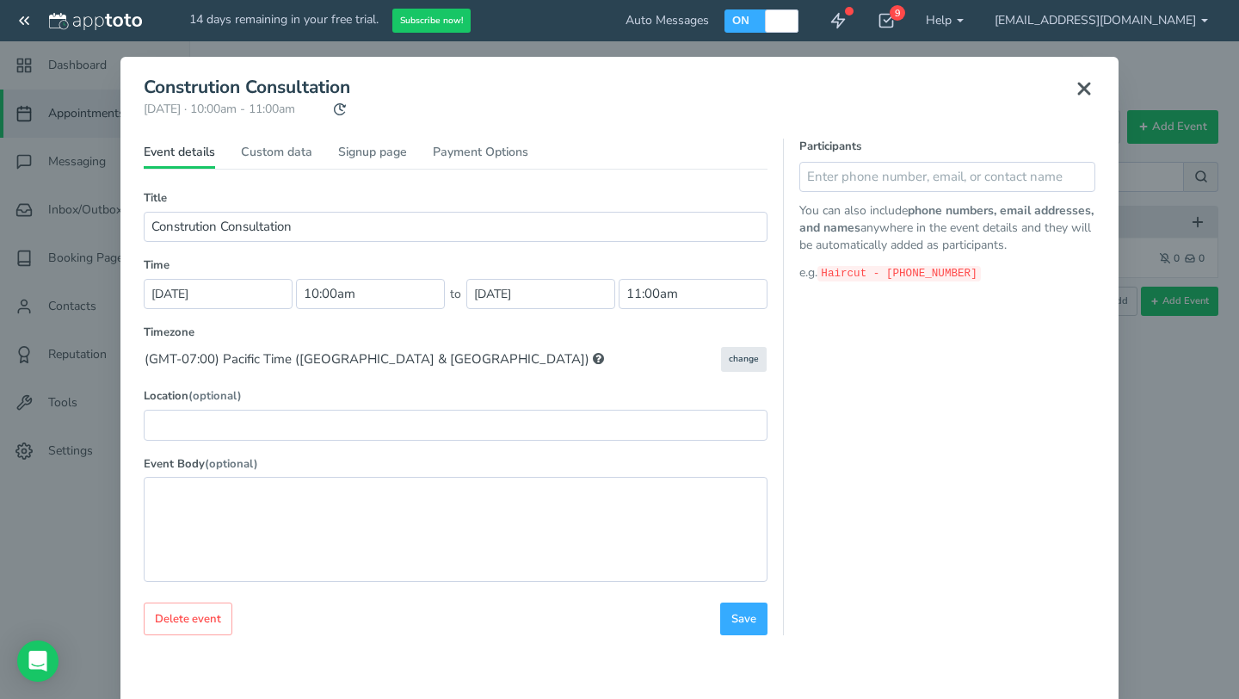
click at [1093, 89] on icon at bounding box center [1084, 88] width 21 height 21
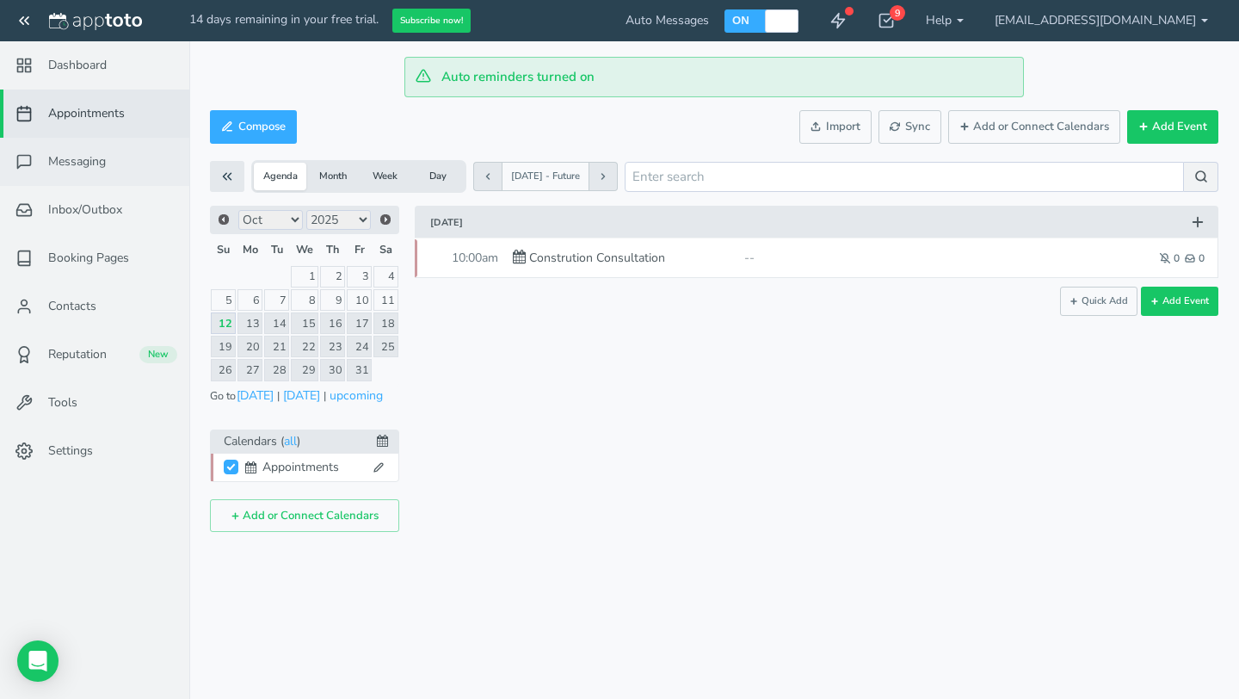
click at [91, 169] on span "Messaging" at bounding box center [77, 161] width 58 height 17
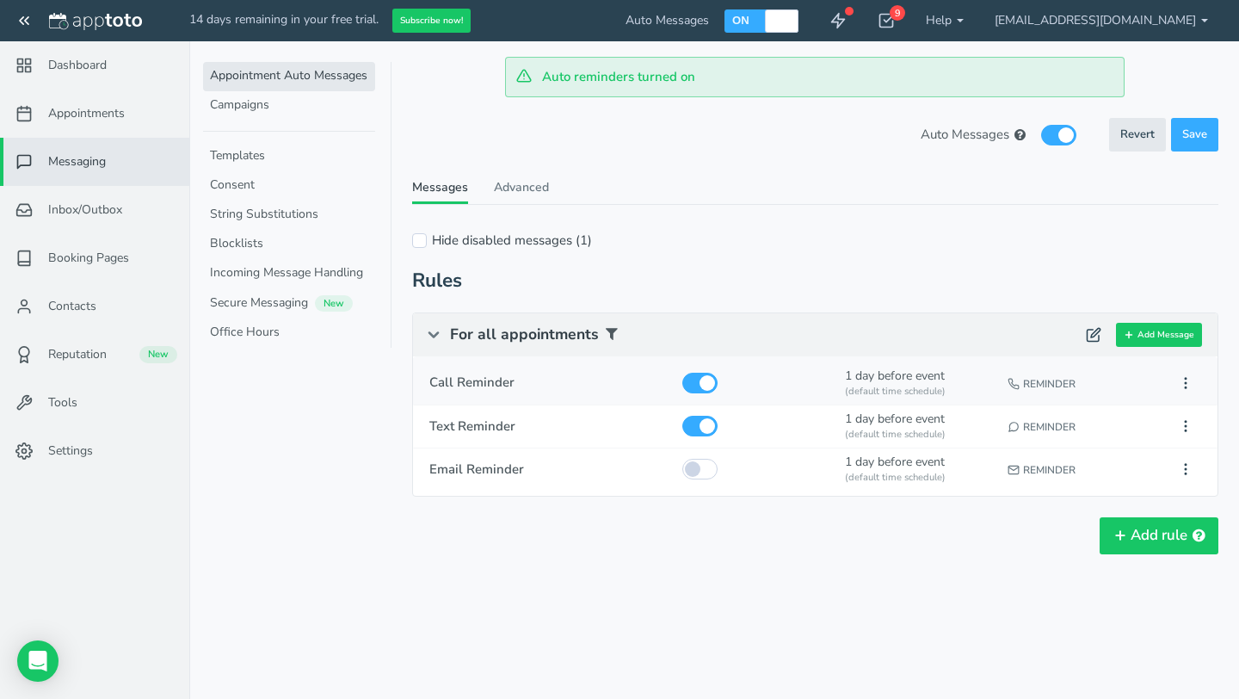
click at [912, 388] on div "(default time schedule)" at bounding box center [918, 392] width 147 height 14
type input "Call Reminder"
checkbox input "true"
select select "number:1"
select select "string:man"
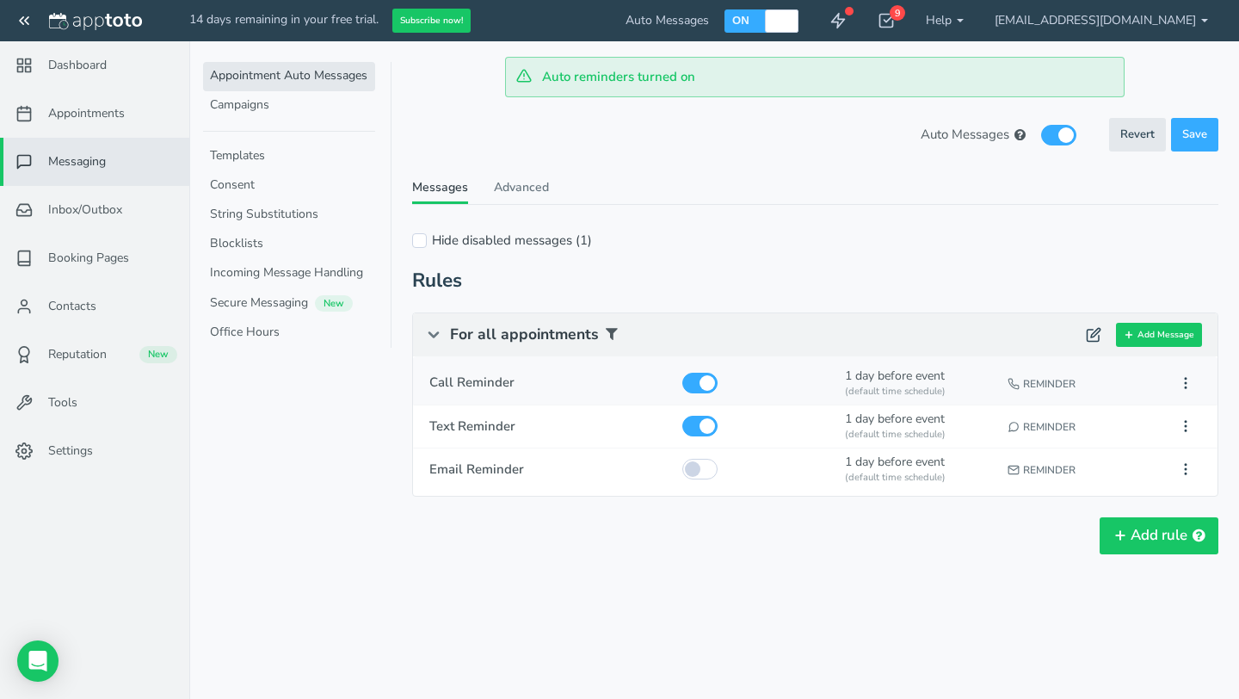
select select "string:default"
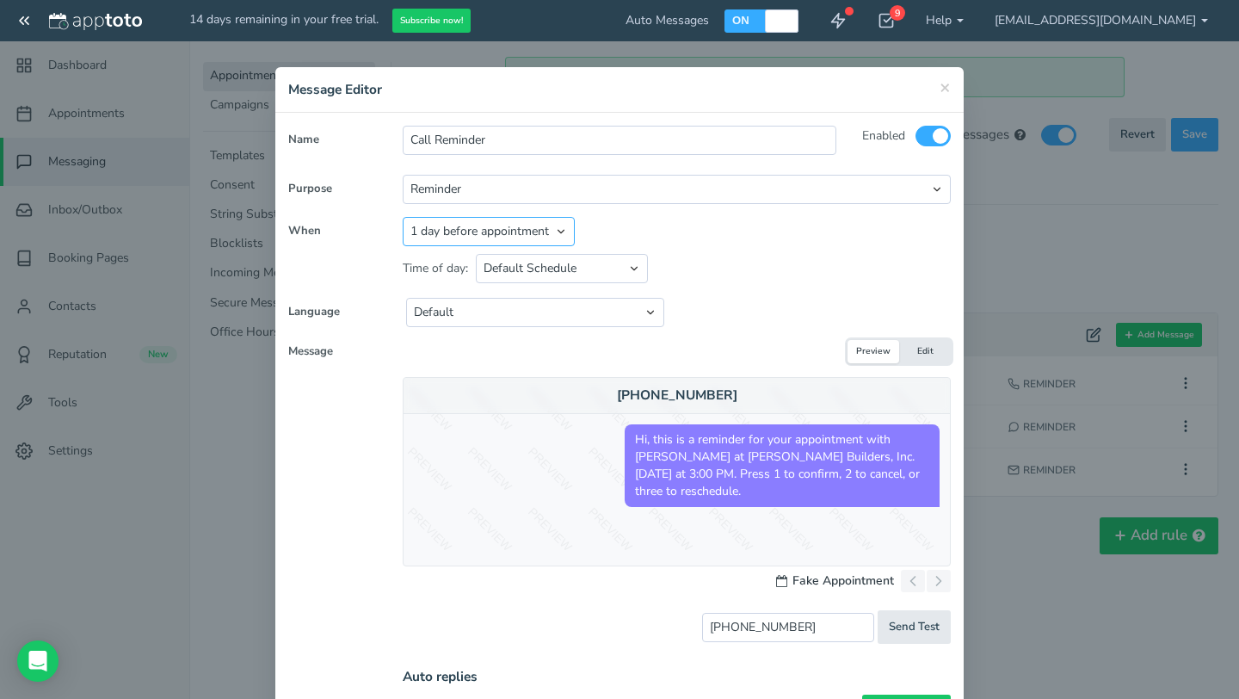
click at [552, 228] on select "Appointment start time Day of appointment 1 day before appointment 2 days befor…" at bounding box center [489, 231] width 172 height 29
select select "string:0"
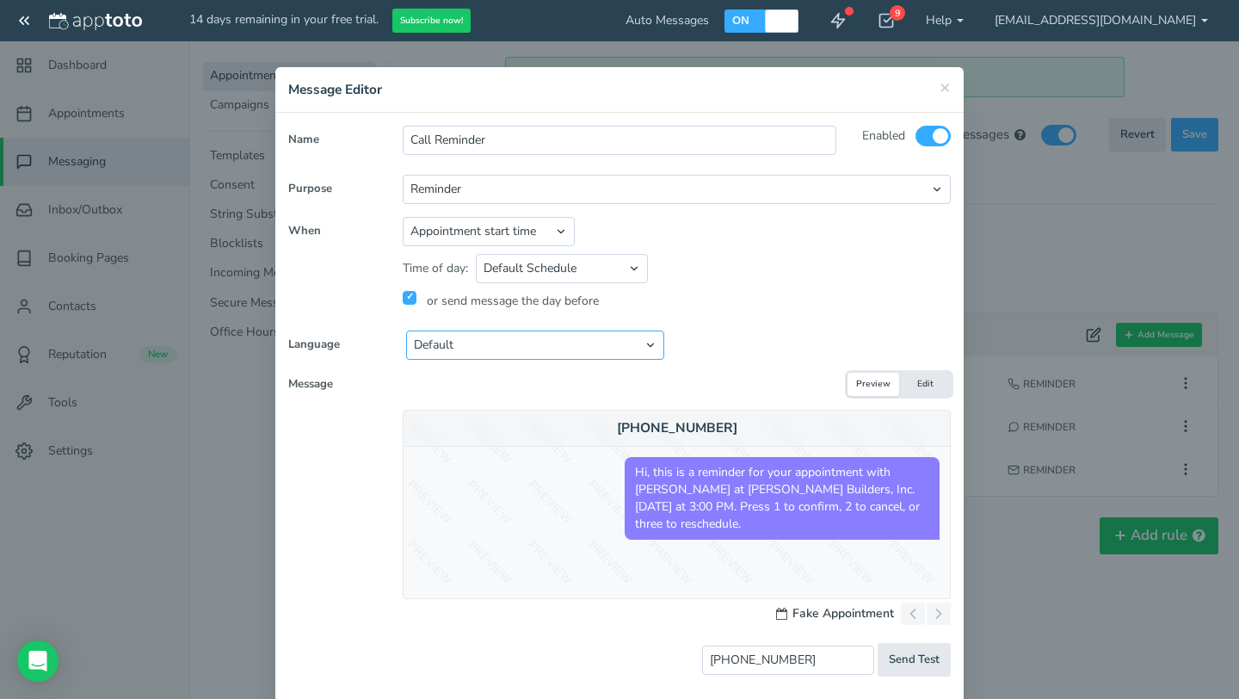
click at [543, 352] on select "Default English - US English - Australia English - United Kingdom English - Eur…" at bounding box center [535, 345] width 258 height 29
select select "string:en-US"
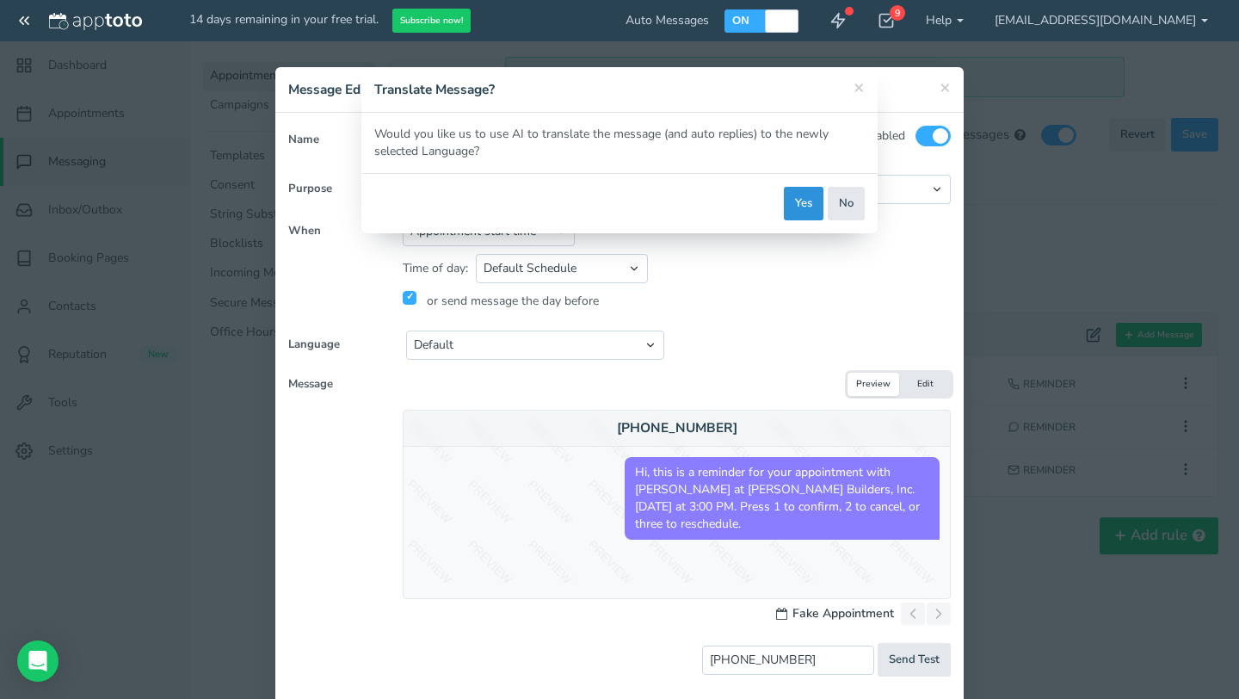
click at [798, 201] on button "Yes" at bounding box center [804, 204] width 40 height 34
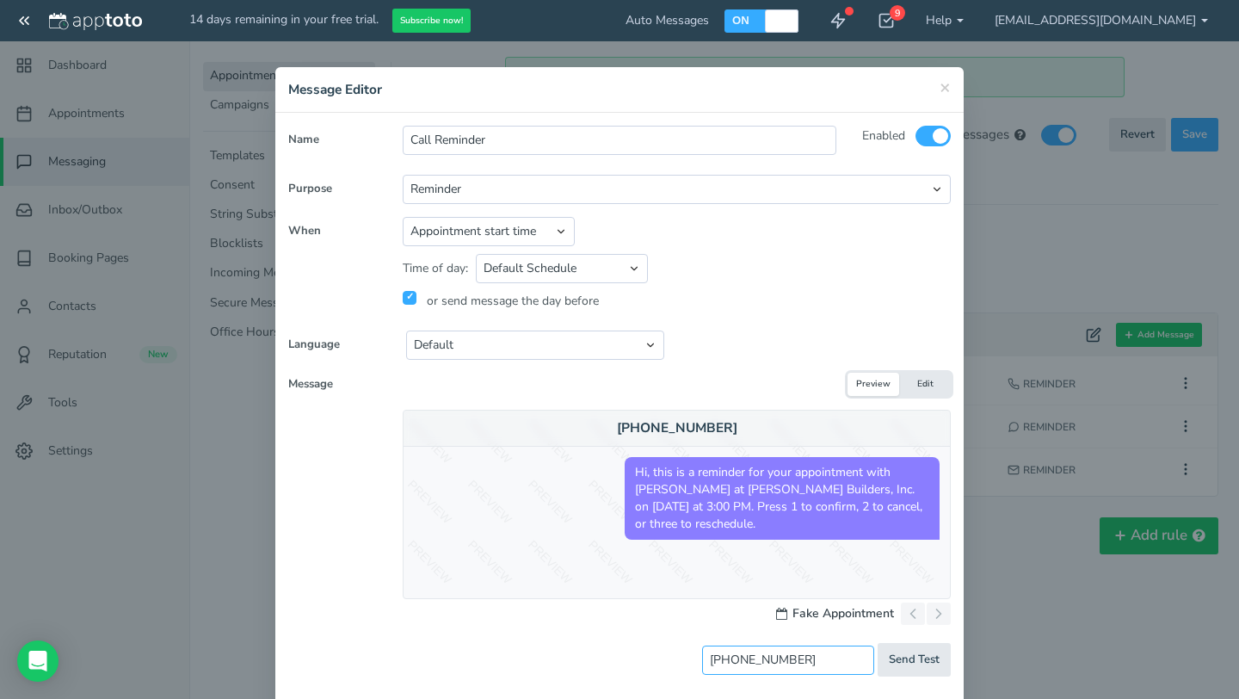
click at [804, 652] on input "(760) 300-3141" at bounding box center [788, 660] width 172 height 29
click at [807, 657] on input "(760) 300-3141" at bounding box center [788, 660] width 172 height 29
drag, startPoint x: 807, startPoint y: 657, endPoint x: 743, endPoint y: 654, distance: 63.7
click at [743, 654] on input "(760) 300-3141" at bounding box center [788, 660] width 172 height 29
click at [929, 378] on button "Edit" at bounding box center [925, 384] width 52 height 23
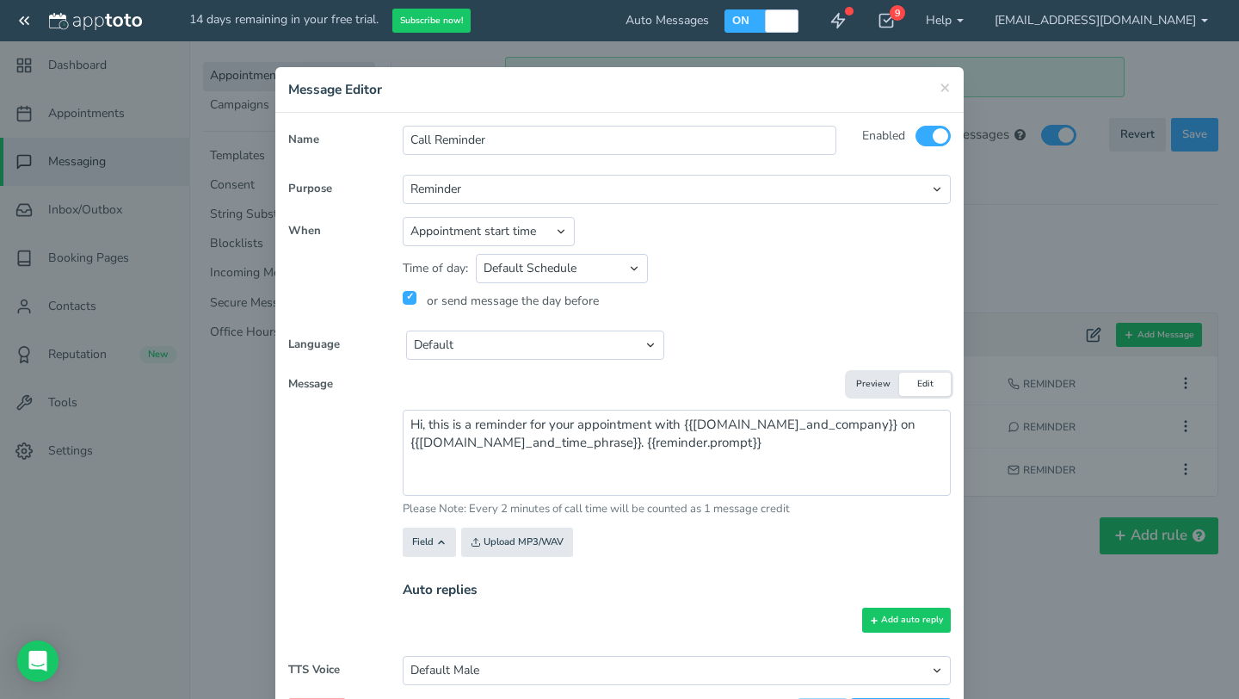
click at [870, 385] on button "Preview" at bounding box center [874, 384] width 52 height 23
type input "7603003141"
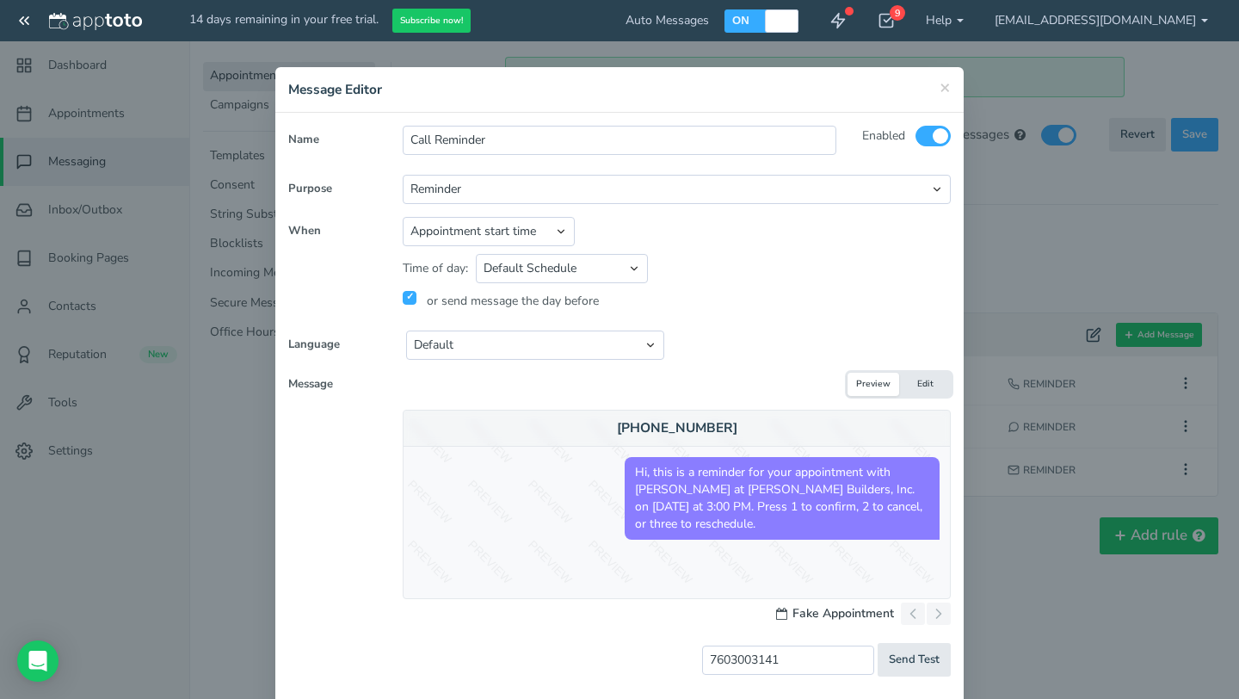
click at [920, 386] on button "Edit" at bounding box center [925, 384] width 52 height 23
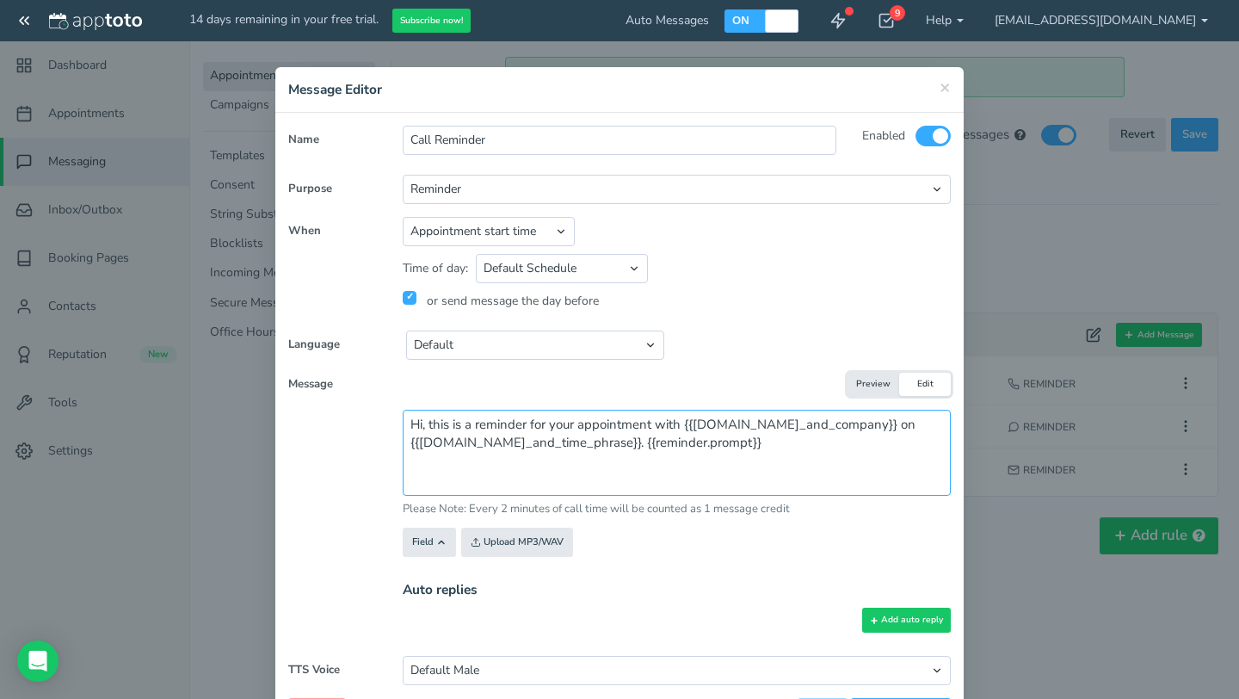
click at [869, 423] on textarea "Hi, this is a reminder for your appointment with {{user.name_and_company}} on {…" at bounding box center [677, 453] width 548 height 86
type textarea "Hi, this is a reminder for your appointment with {{user.name_and_company}} {{ev…"
click at [877, 381] on button "Preview" at bounding box center [874, 384] width 52 height 23
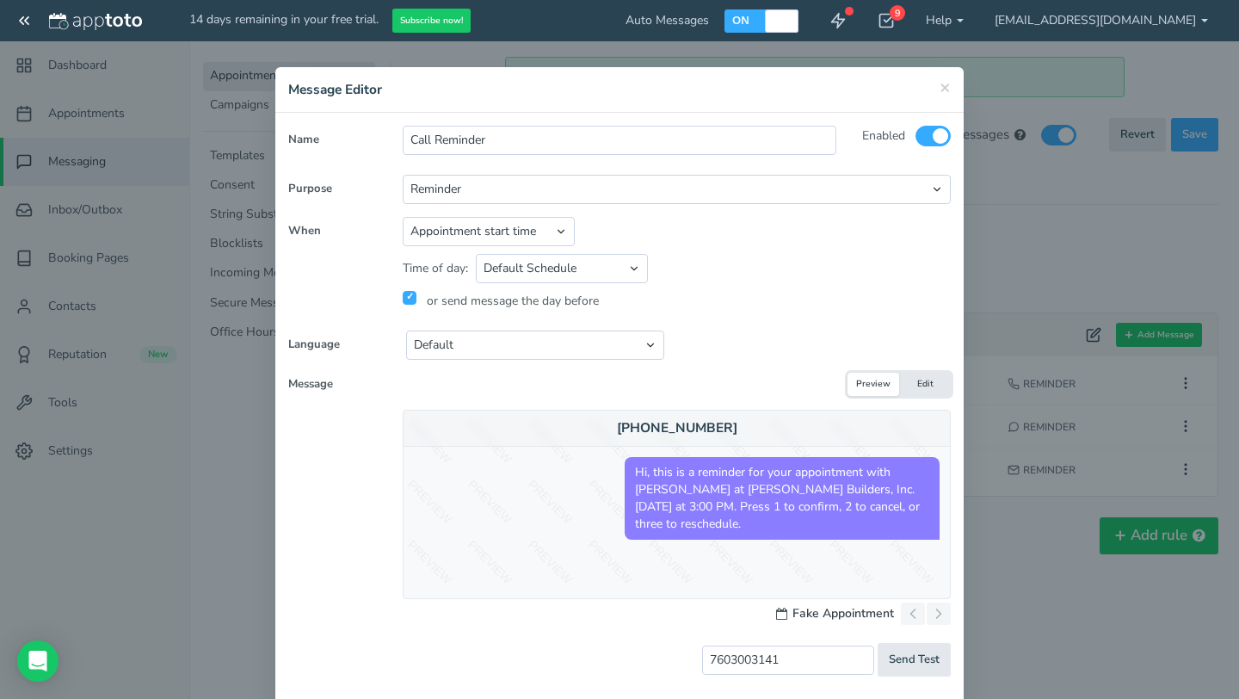
click at [921, 386] on button "Edit" at bounding box center [925, 384] width 52 height 23
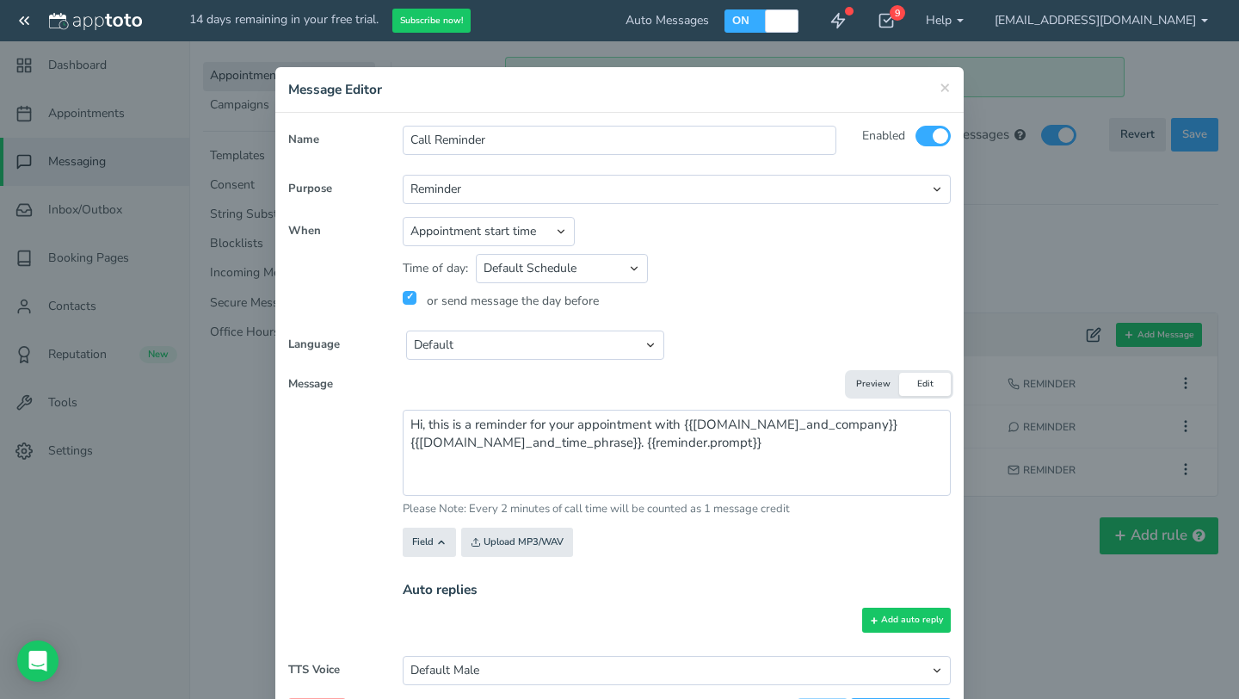
click at [785, 580] on div "Auto replies Add auto reply" at bounding box center [677, 606] width 574 height 73
click at [933, 668] on select "Default Male Default Female Ivy Joanna Joey Justin Kendra Kimberly Matthew Kimb…" at bounding box center [677, 670] width 548 height 29
select select "string:woman"
click at [1043, 548] on div "× Message Editor Name Call Reminder Enabled All Participants Calendar Owner" at bounding box center [619, 349] width 1239 height 699
click at [867, 384] on button "Preview" at bounding box center [874, 384] width 52 height 23
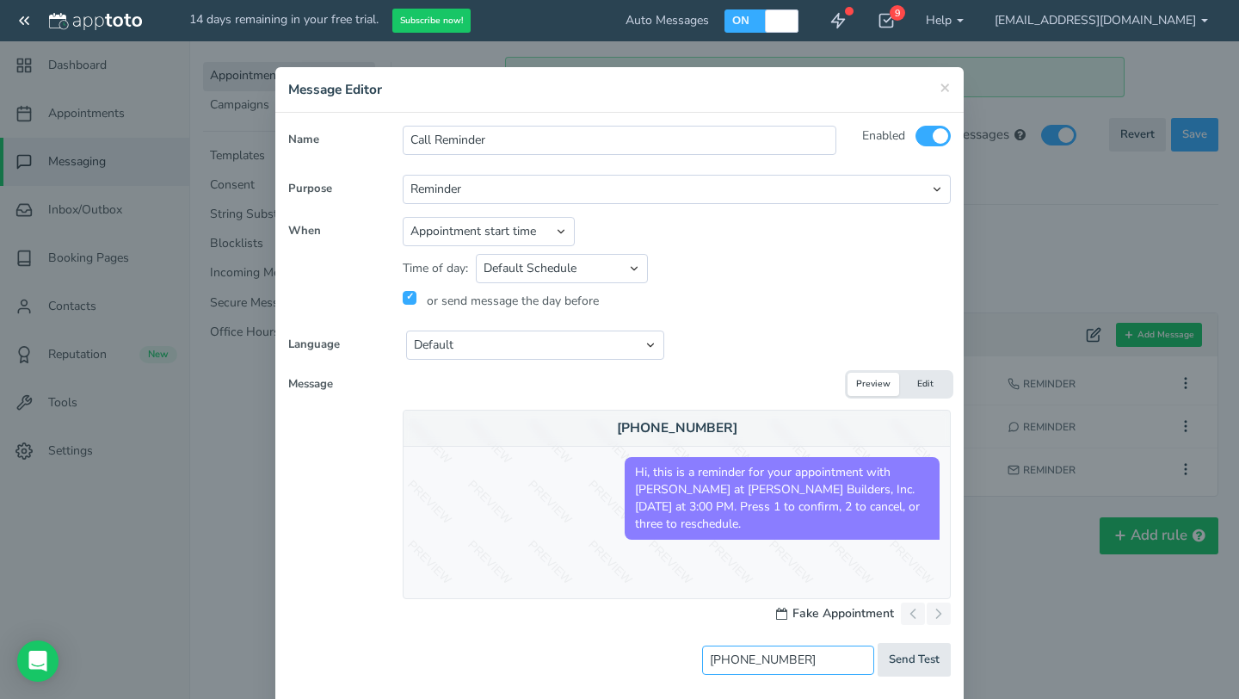
click at [839, 655] on input "(760) 300-3141" at bounding box center [788, 660] width 172 height 29
click at [918, 662] on span "Send Test" at bounding box center [914, 660] width 51 height 16
click at [948, 82] on span "×" at bounding box center [945, 87] width 11 height 24
type input "7603003141"
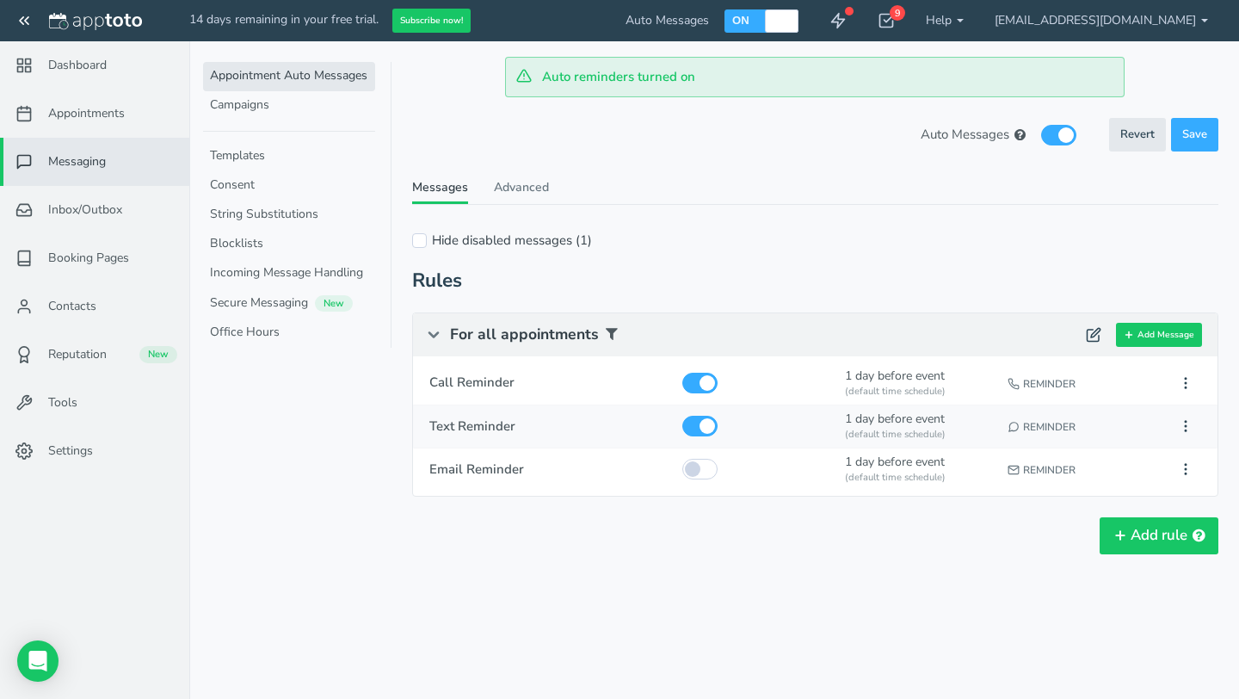
click at [895, 430] on div "(default time schedule)" at bounding box center [918, 435] width 147 height 14
type input "Text Reminder"
select select
select select "string:1"
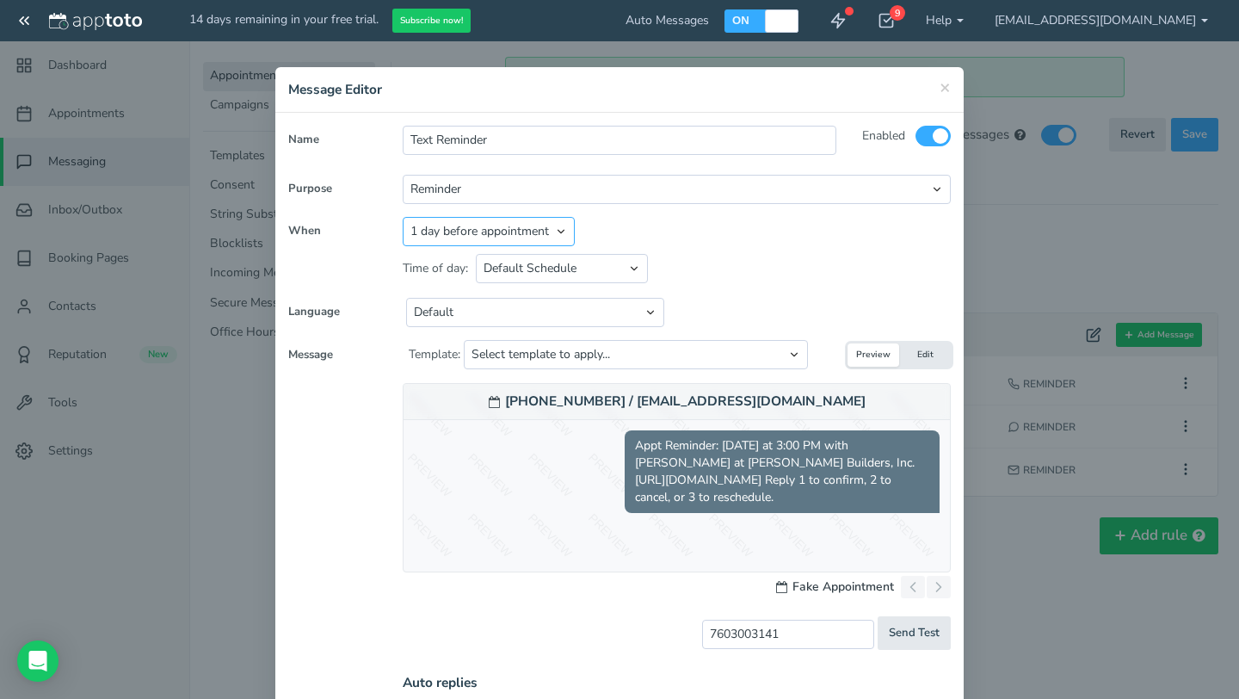
click at [553, 229] on select "Appointment start time Day of appointment 1 day before appointment 2 days befor…" at bounding box center [489, 231] width 172 height 29
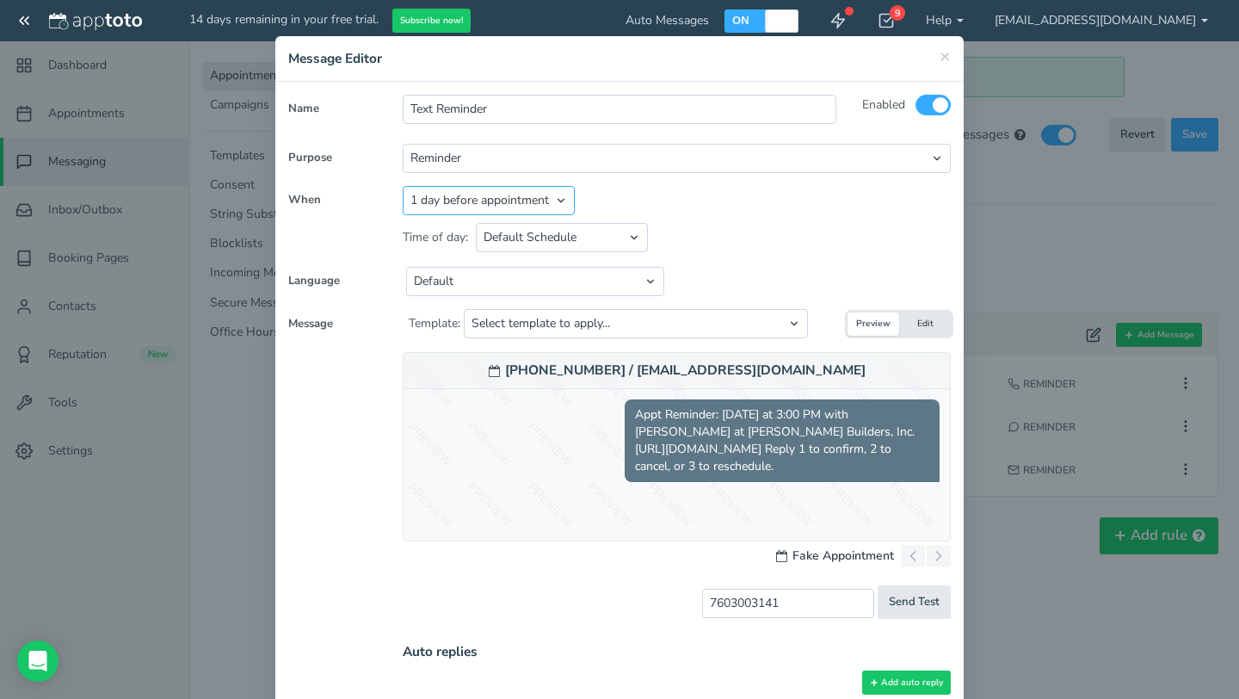
scroll to position [33, 0]
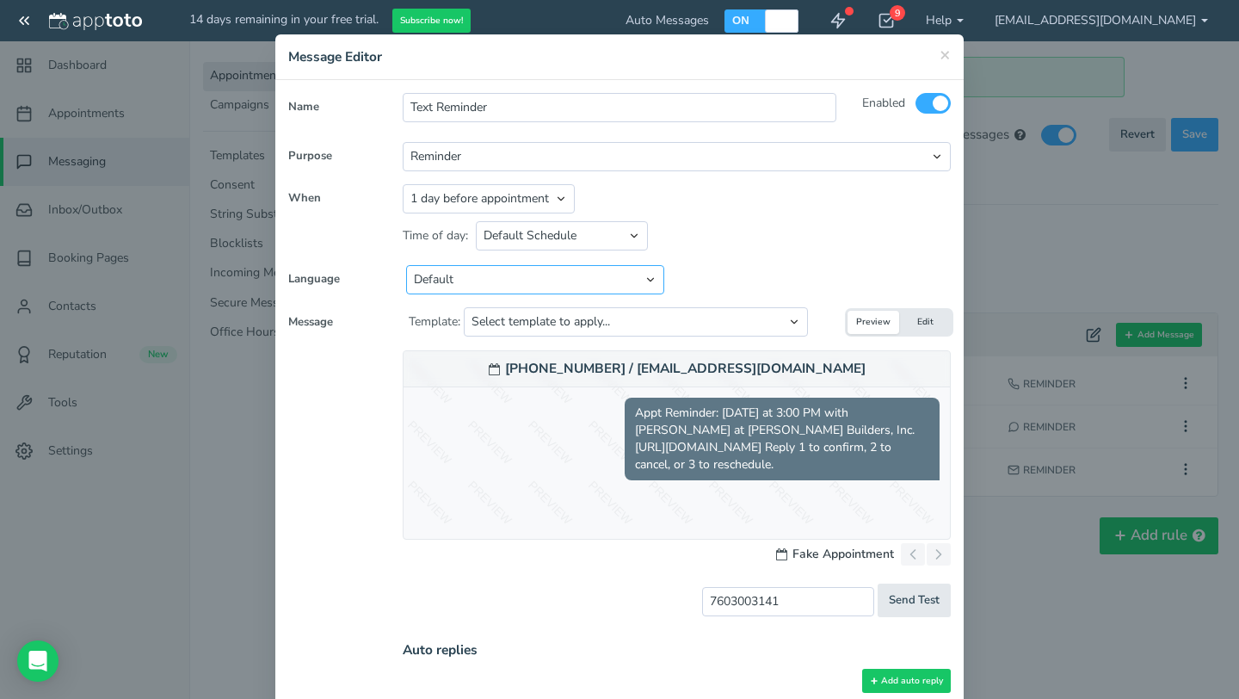
click at [652, 282] on select "Default English - US English - Australia English - United Kingdom English - Eur…" at bounding box center [535, 279] width 258 height 29
select select "string:en-US"
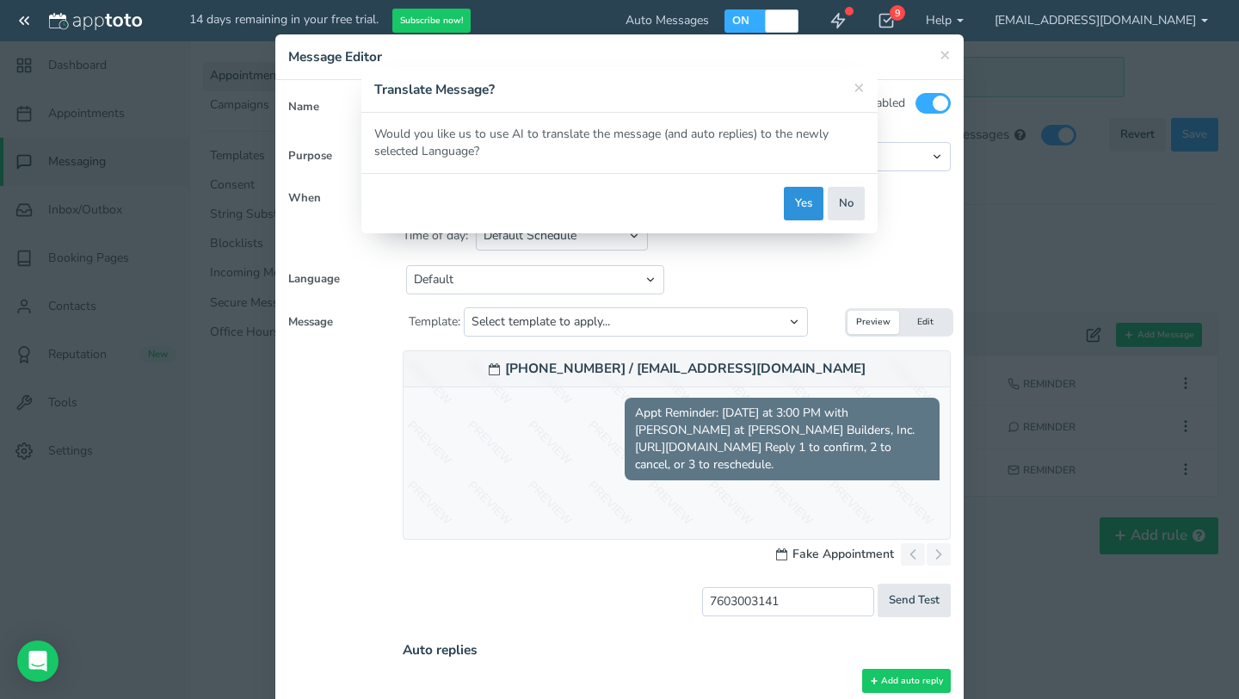
click at [800, 208] on button "Yes" at bounding box center [804, 204] width 40 height 34
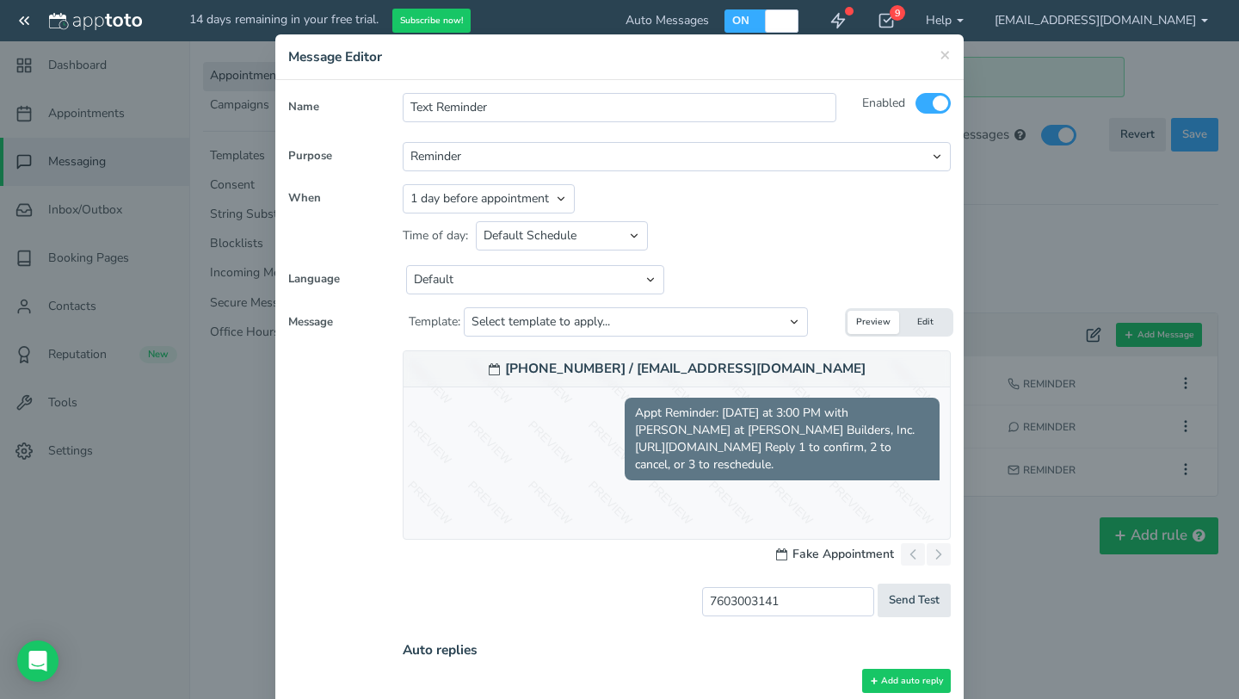
click at [920, 315] on button "Edit" at bounding box center [925, 322] width 52 height 23
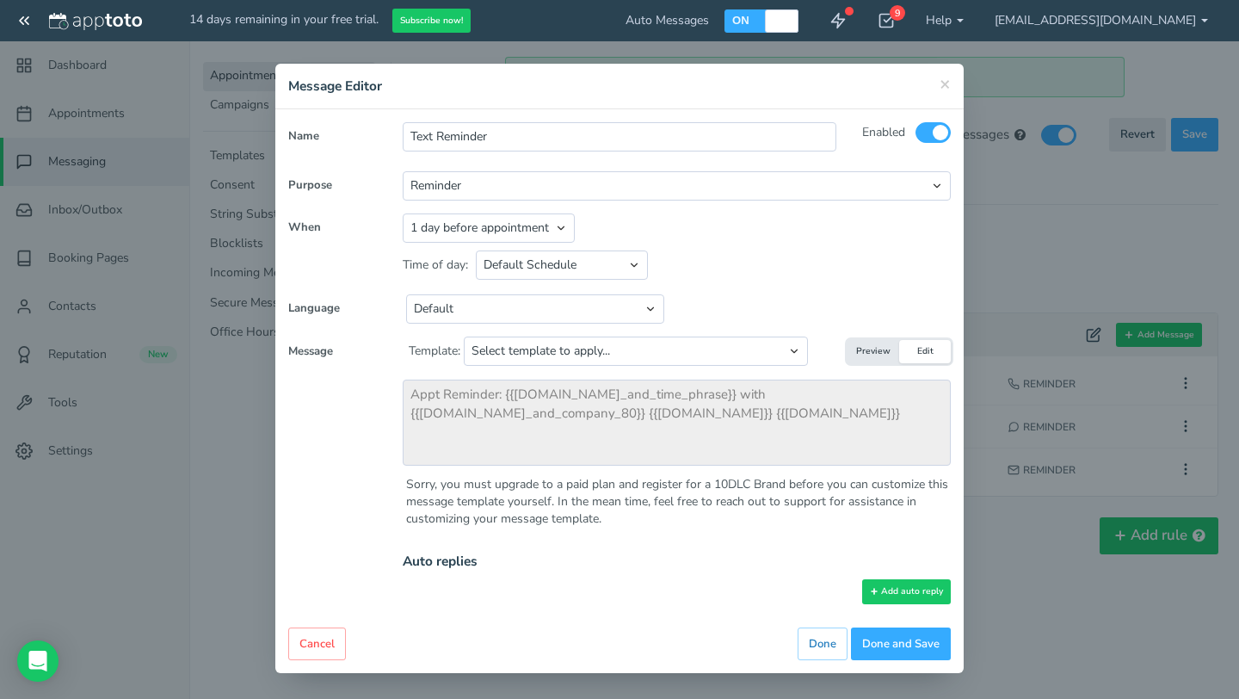
scroll to position [3, 0]
click at [857, 362] on button "Preview" at bounding box center [874, 351] width 52 height 23
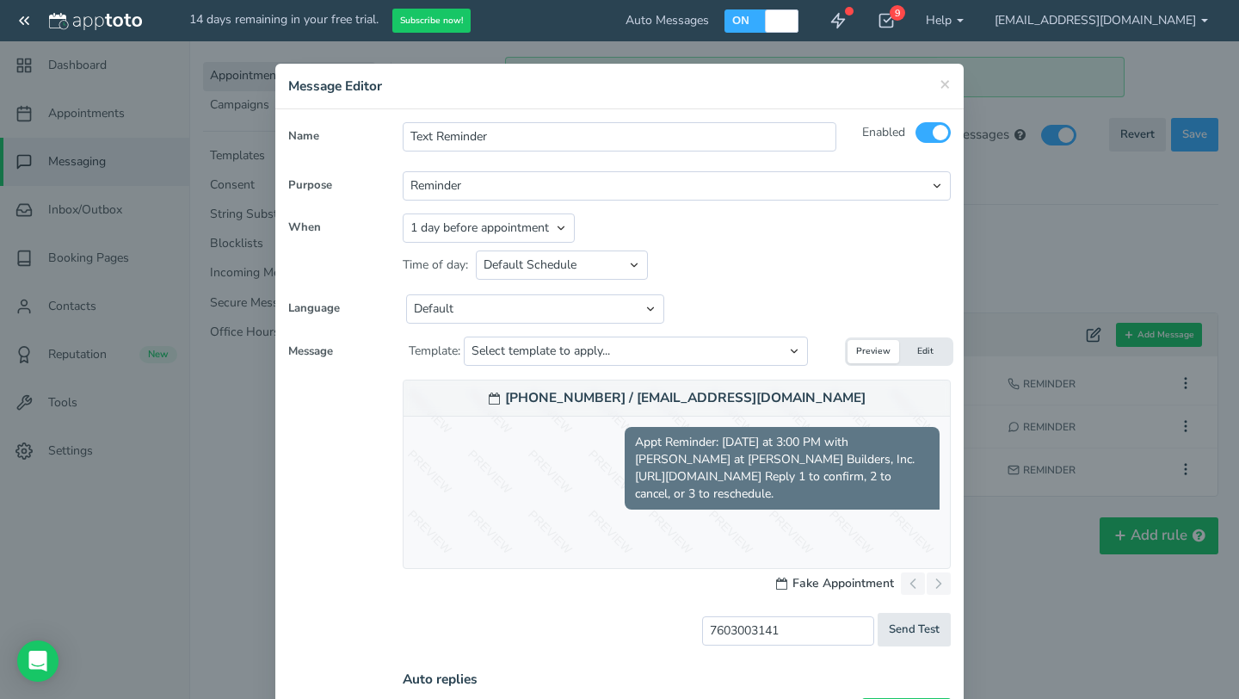
click at [928, 343] on button "Edit" at bounding box center [925, 351] width 52 height 23
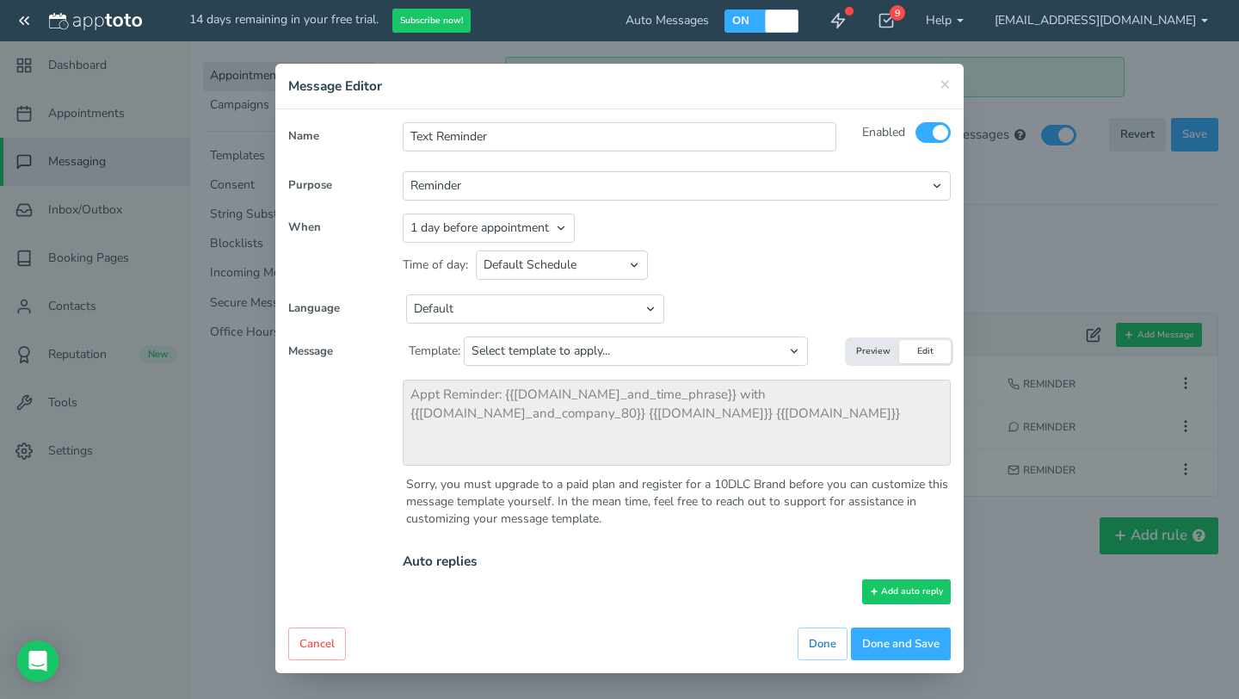
click at [923, 356] on button "Edit" at bounding box center [925, 351] width 52 height 23
click at [750, 346] on select "Select template to apply... Default Reminder Default Reminder (just company nam…" at bounding box center [636, 351] width 344 height 29
select select "object:3355"
type textarea "Appt Reminder: {{event.day_and_time_phrase}} with {{user.name_and_company_80}} …"
click at [875, 343] on button "Preview" at bounding box center [874, 351] width 52 height 23
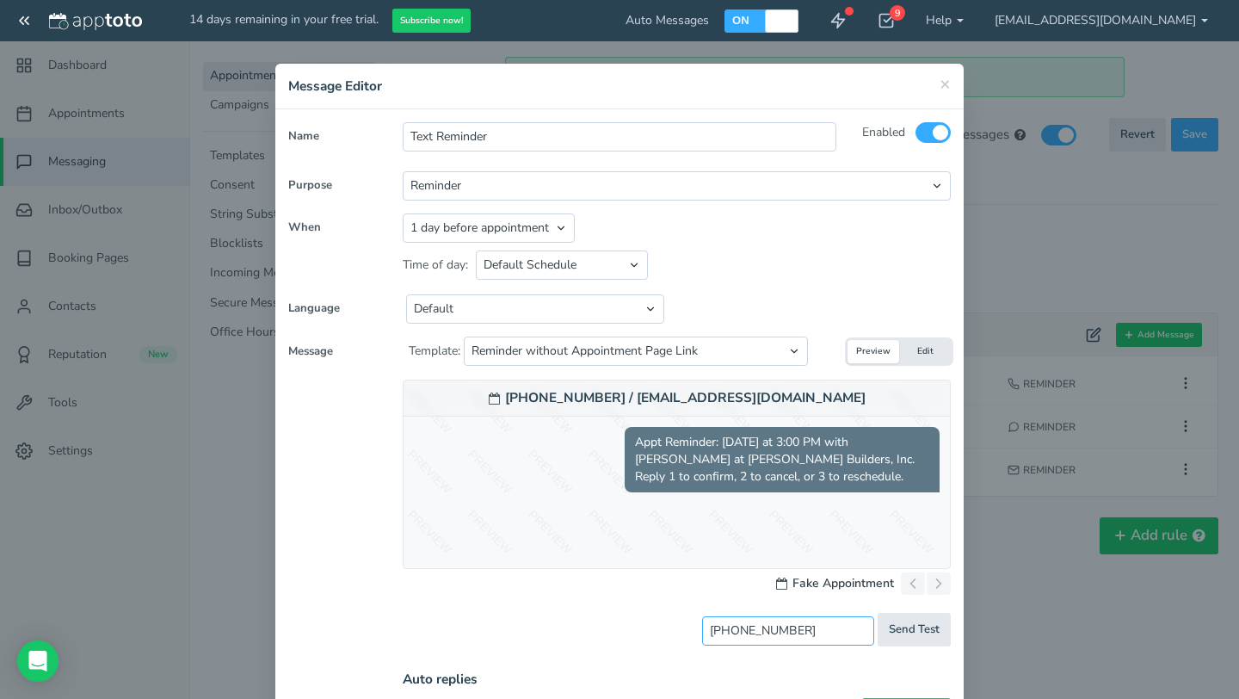
click at [826, 633] on input "(760) 300-3141" at bounding box center [788, 630] width 172 height 29
click at [934, 629] on span "Send Test" at bounding box center [914, 629] width 51 height 16
type input "sent"
